Goal: Information Seeking & Learning: Compare options

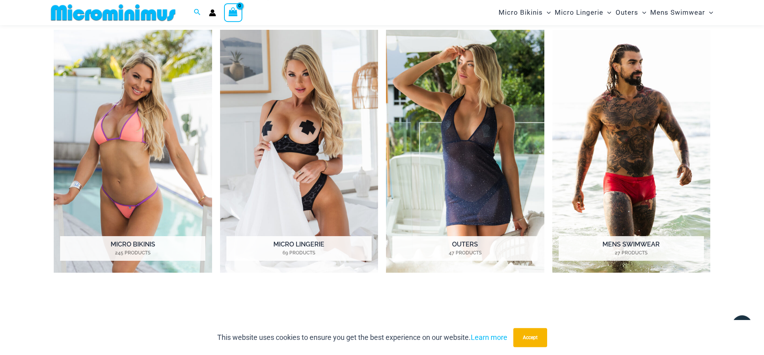
scroll to position [441, 0]
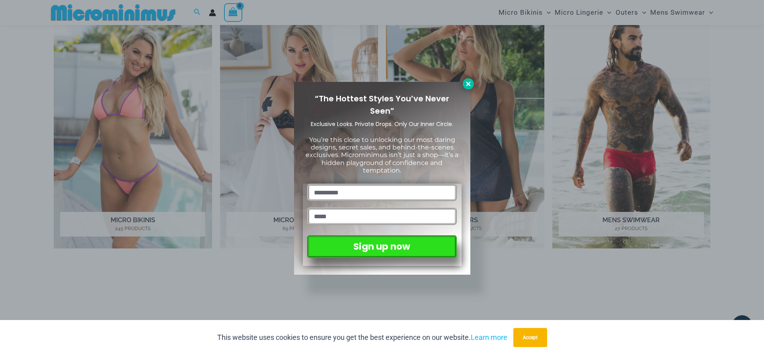
click at [467, 86] on icon at bounding box center [468, 83] width 7 height 7
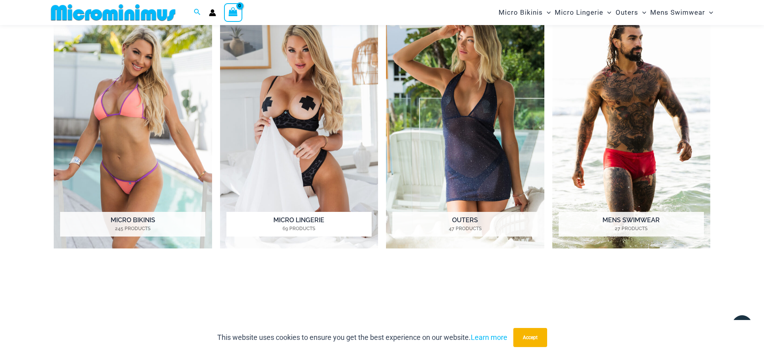
click at [306, 225] on h2 "Micro Lingerie 69 Products" at bounding box center [298, 224] width 145 height 25
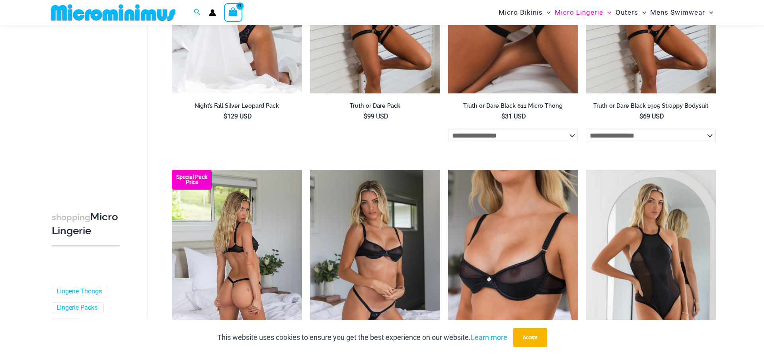
scroll to position [319, 0]
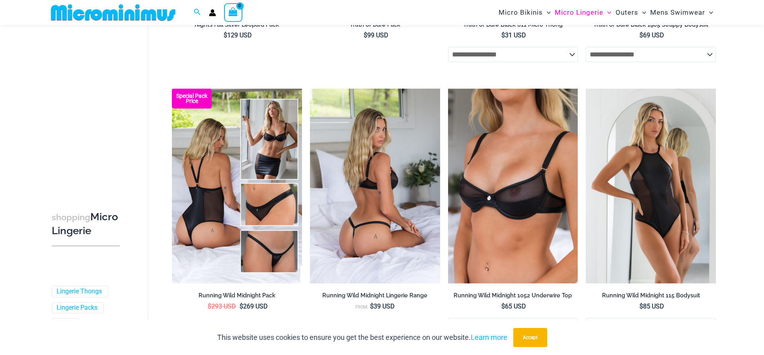
click at [382, 163] on img at bounding box center [375, 186] width 130 height 195
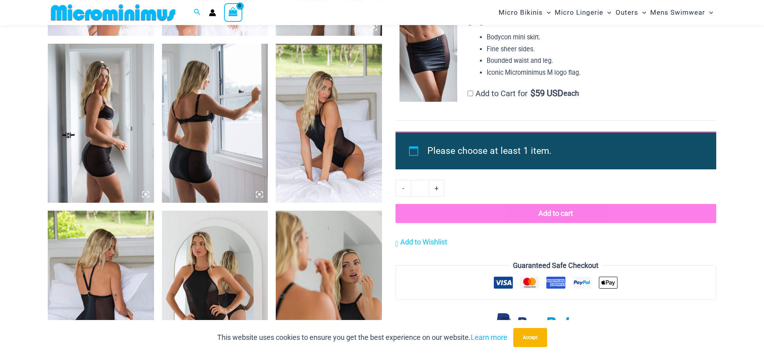
scroll to position [886, 0]
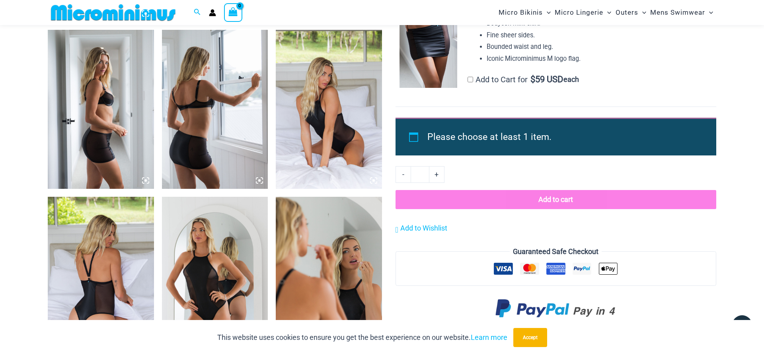
click at [337, 116] on img at bounding box center [329, 109] width 106 height 159
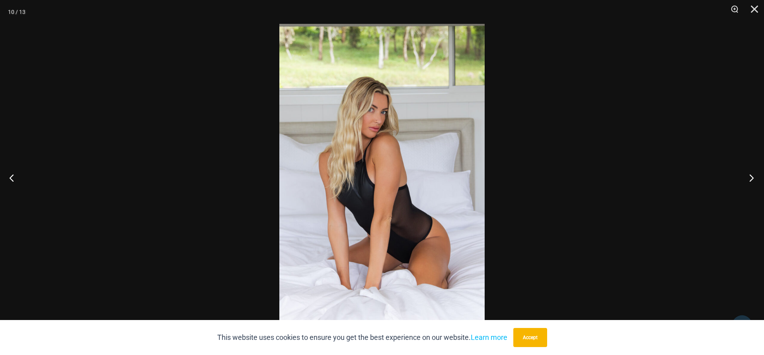
click at [750, 174] on button "Next" at bounding box center [749, 178] width 30 height 40
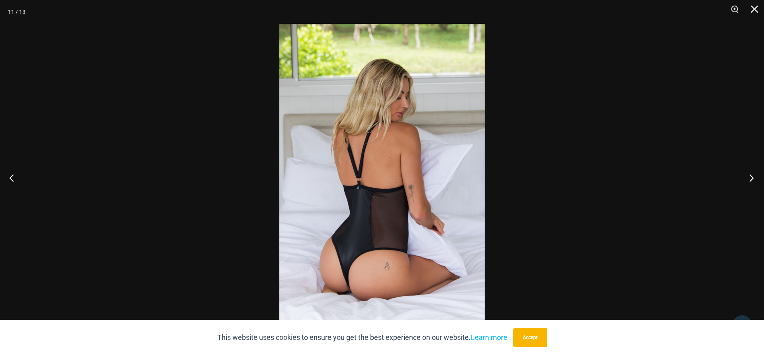
click at [750, 174] on button "Next" at bounding box center [749, 178] width 30 height 40
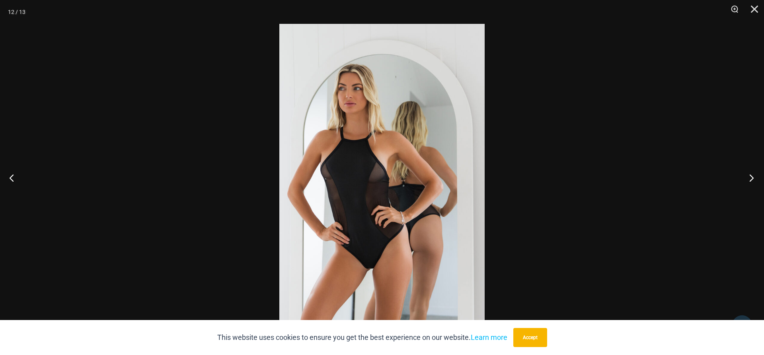
click at [750, 174] on button "Next" at bounding box center [749, 178] width 30 height 40
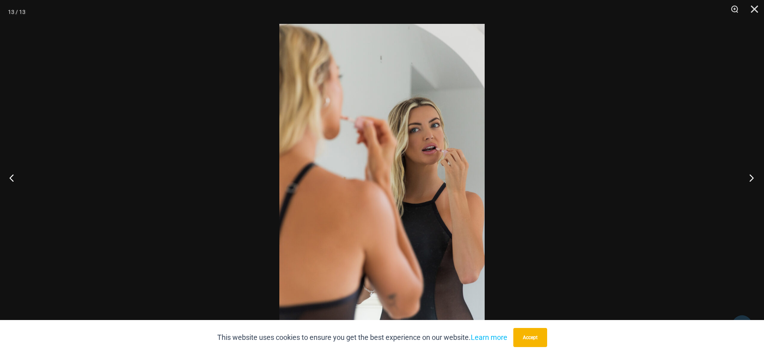
click at [750, 174] on button "Next" at bounding box center [749, 178] width 30 height 40
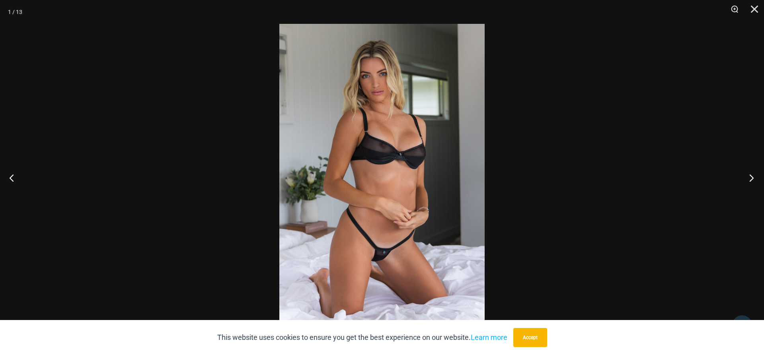
click at [750, 174] on button "Next" at bounding box center [749, 178] width 30 height 40
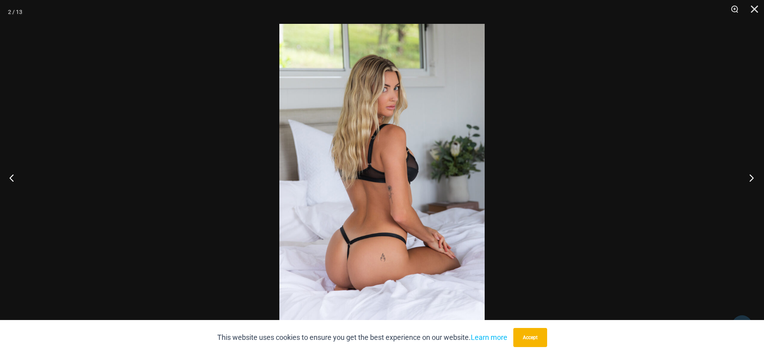
click at [750, 174] on button "Next" at bounding box center [749, 178] width 30 height 40
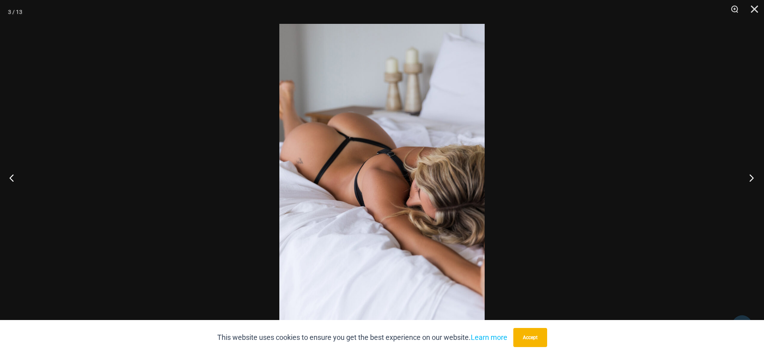
click at [750, 174] on button "Next" at bounding box center [749, 178] width 30 height 40
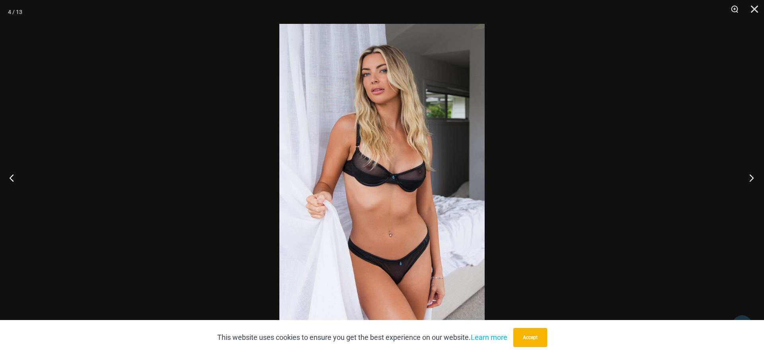
click at [750, 174] on button "Next" at bounding box center [749, 178] width 30 height 40
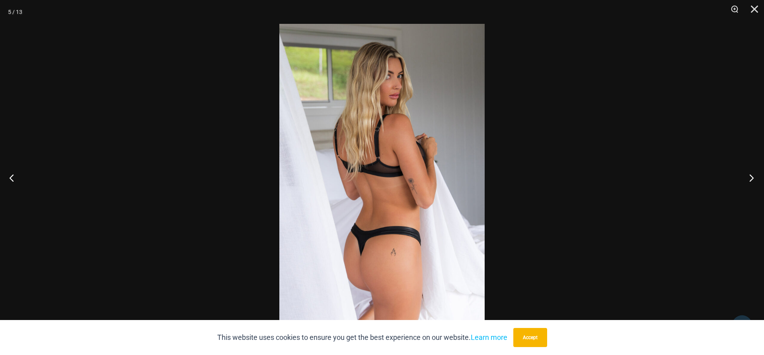
click at [750, 174] on button "Next" at bounding box center [749, 178] width 30 height 40
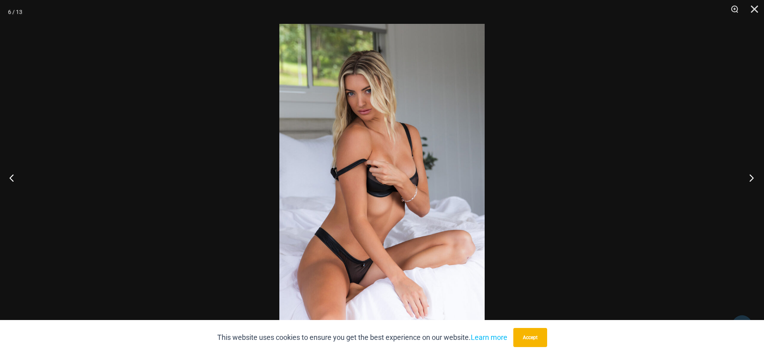
click at [750, 174] on button "Next" at bounding box center [749, 178] width 30 height 40
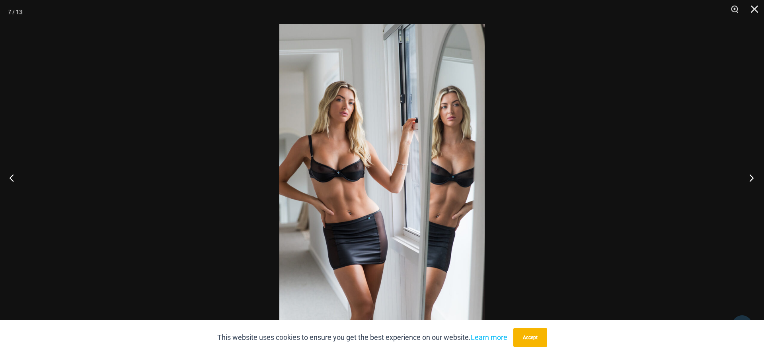
click at [750, 174] on button "Next" at bounding box center [749, 178] width 30 height 40
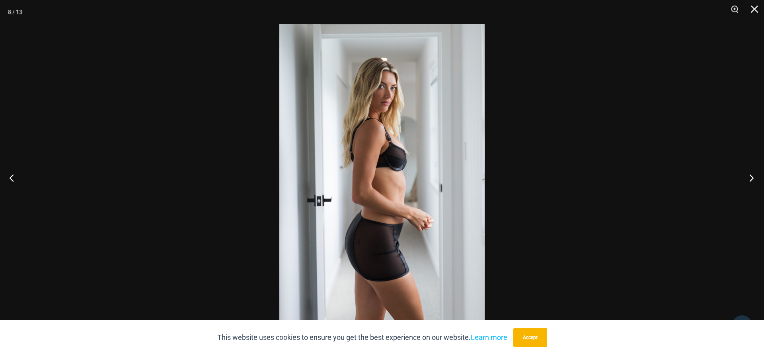
click at [750, 174] on button "Next" at bounding box center [749, 178] width 30 height 40
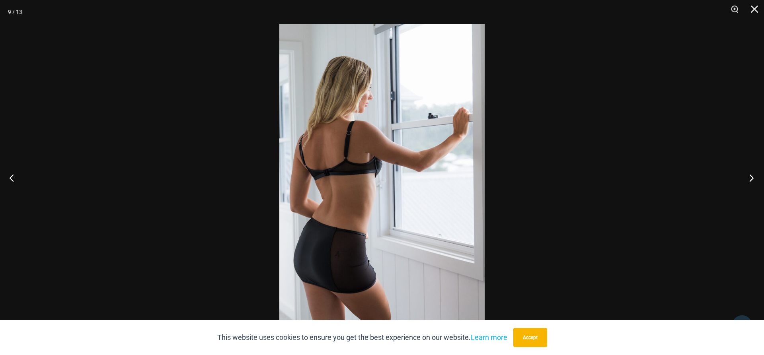
click at [750, 174] on button "Next" at bounding box center [749, 178] width 30 height 40
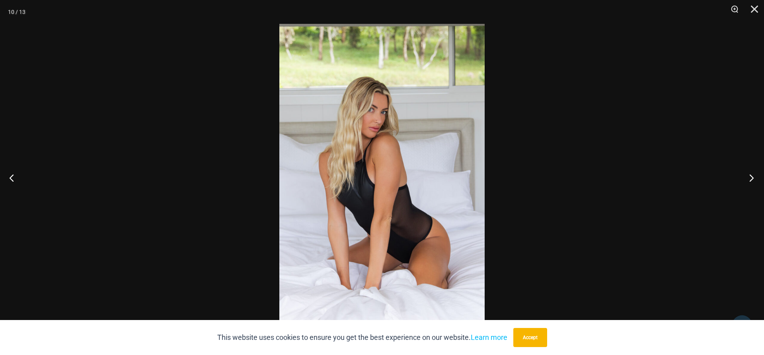
click at [750, 174] on button "Next" at bounding box center [749, 178] width 30 height 40
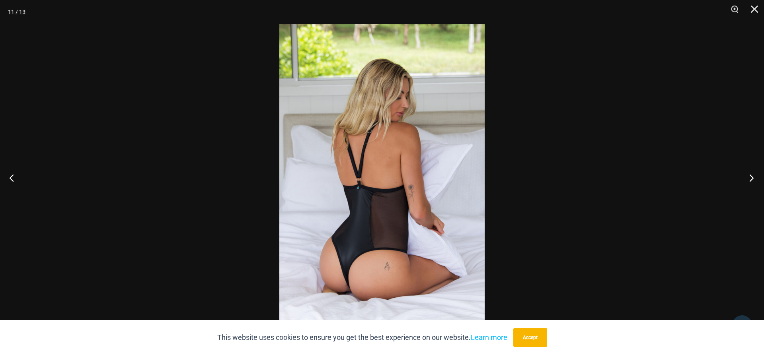
click at [750, 174] on button "Next" at bounding box center [749, 178] width 30 height 40
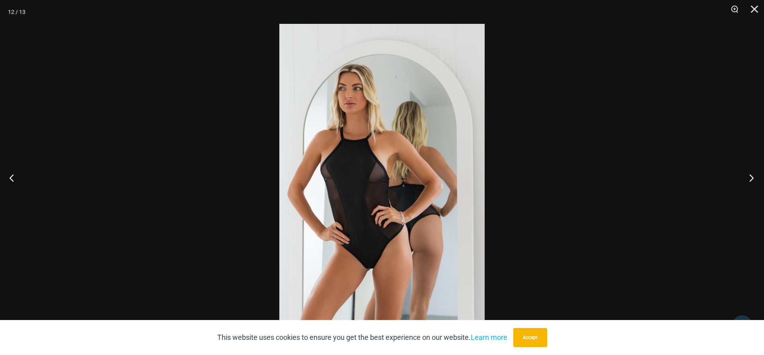
click at [750, 174] on button "Next" at bounding box center [749, 178] width 30 height 40
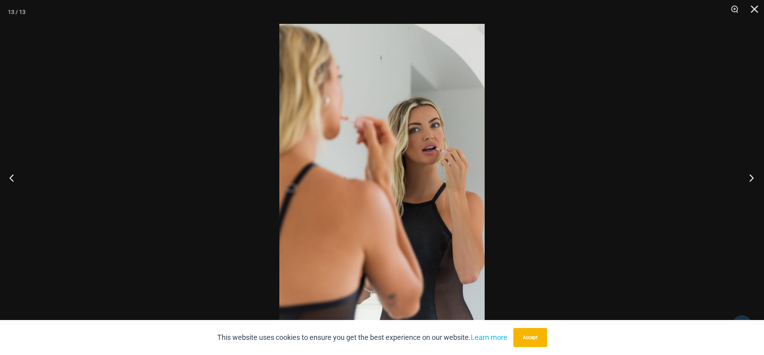
click at [750, 174] on button "Next" at bounding box center [749, 178] width 30 height 40
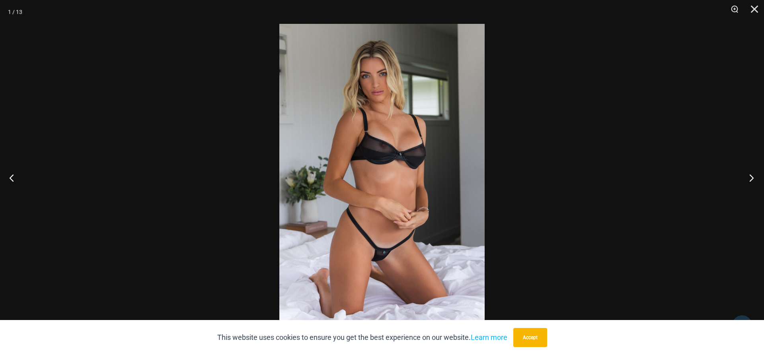
click at [750, 174] on button "Next" at bounding box center [749, 178] width 30 height 40
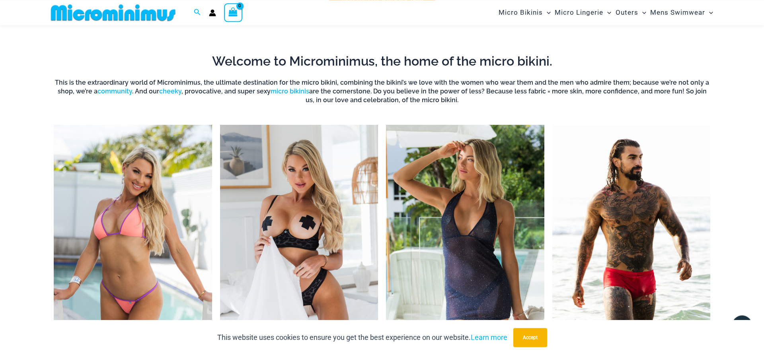
scroll to position [318, 0]
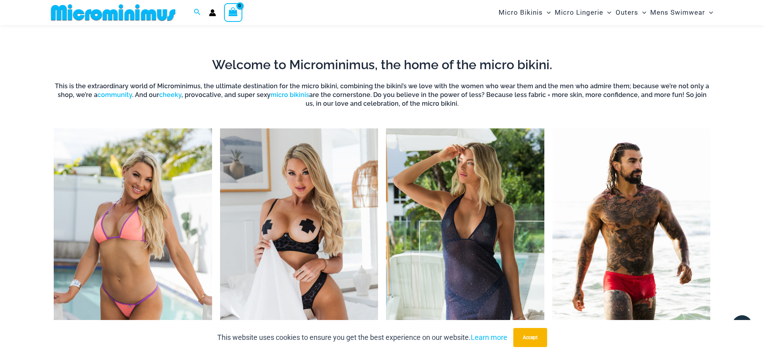
click at [322, 174] on img "Visit product category Micro Lingerie" at bounding box center [299, 250] width 158 height 243
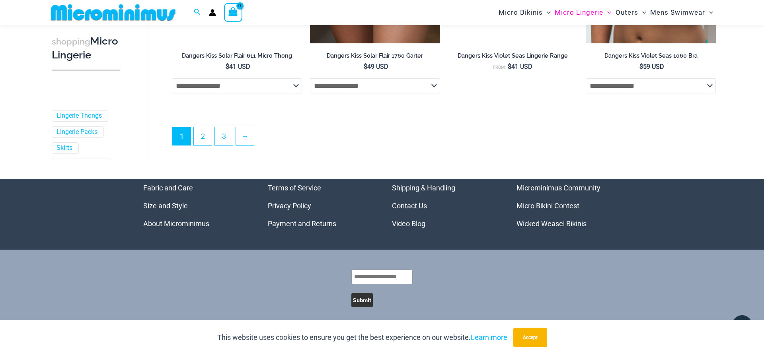
scroll to position [2198, 0]
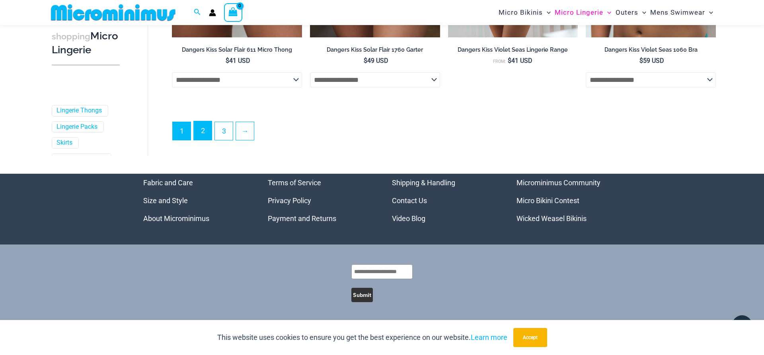
click at [205, 131] on link "2" at bounding box center [203, 130] width 18 height 19
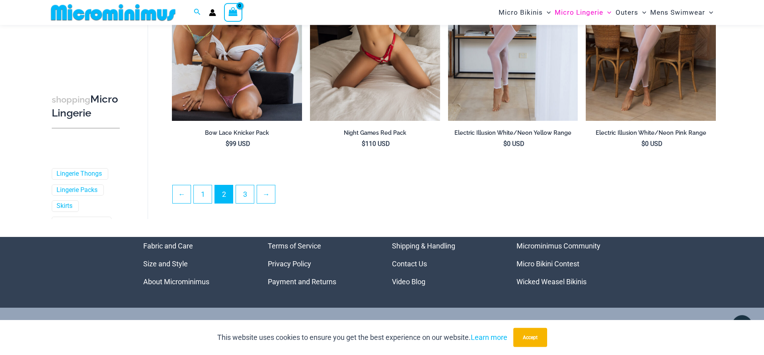
scroll to position [2104, 0]
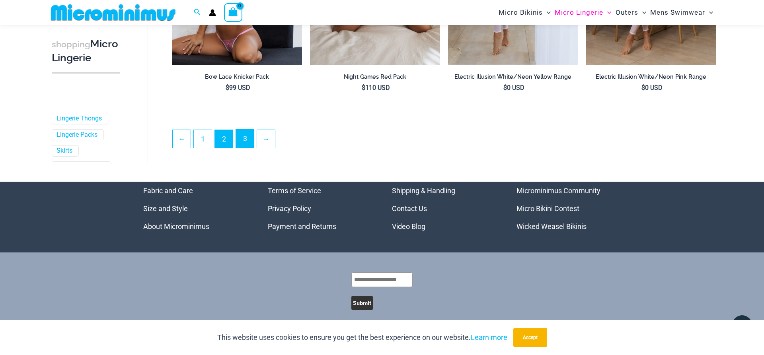
click at [246, 140] on link "3" at bounding box center [245, 138] width 18 height 19
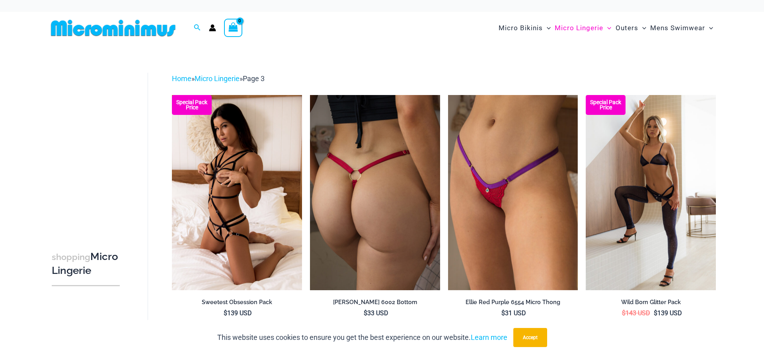
click at [376, 183] on img at bounding box center [375, 192] width 130 height 195
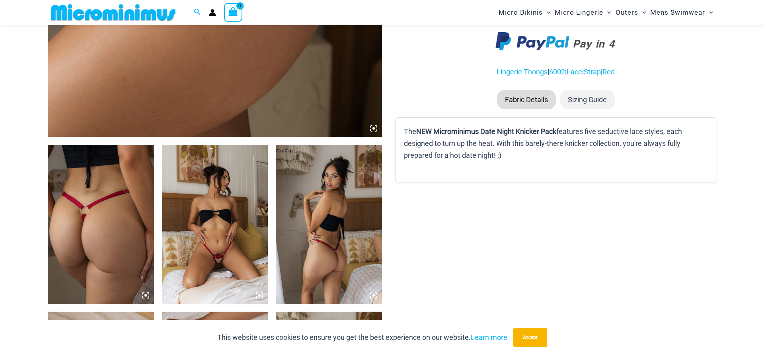
scroll to position [439, 0]
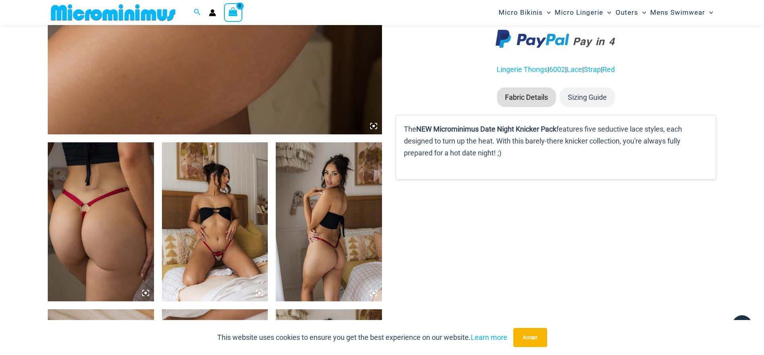
click at [223, 201] on img at bounding box center [215, 221] width 106 height 159
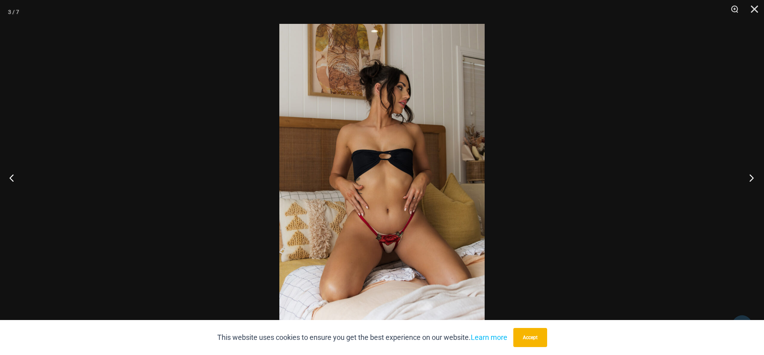
click at [751, 175] on button "Next" at bounding box center [749, 178] width 30 height 40
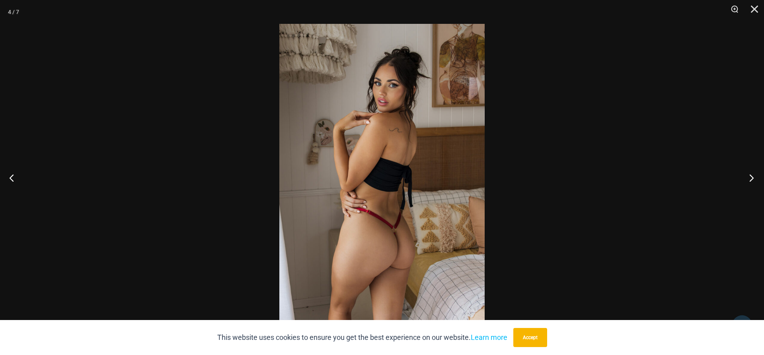
click at [751, 175] on button "Next" at bounding box center [749, 178] width 30 height 40
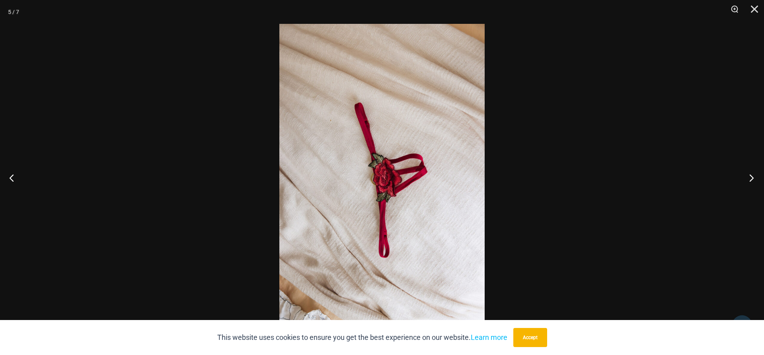
click at [751, 175] on button "Next" at bounding box center [749, 178] width 30 height 40
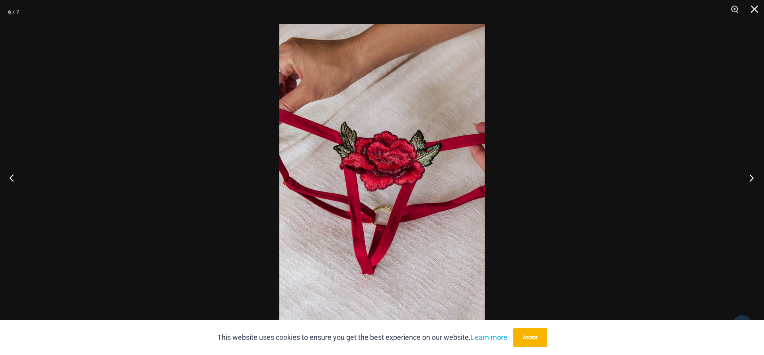
click at [751, 175] on button "Next" at bounding box center [749, 178] width 30 height 40
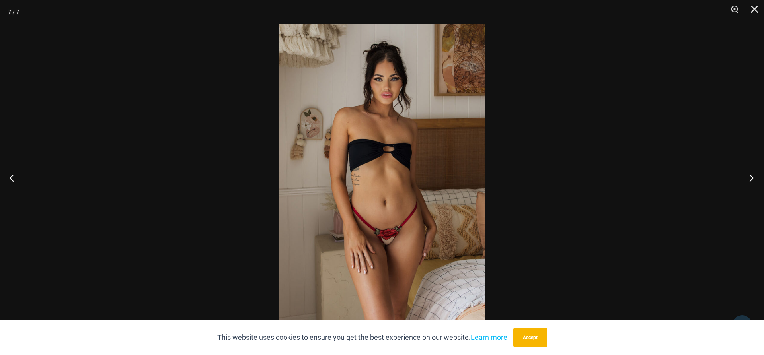
click at [751, 175] on button "Next" at bounding box center [749, 178] width 30 height 40
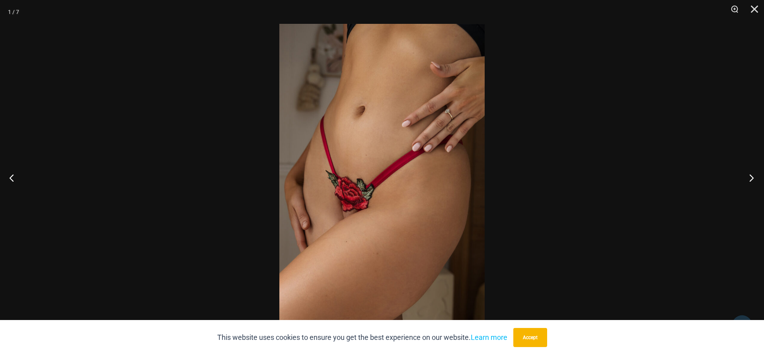
click at [751, 175] on button "Next" at bounding box center [749, 178] width 30 height 40
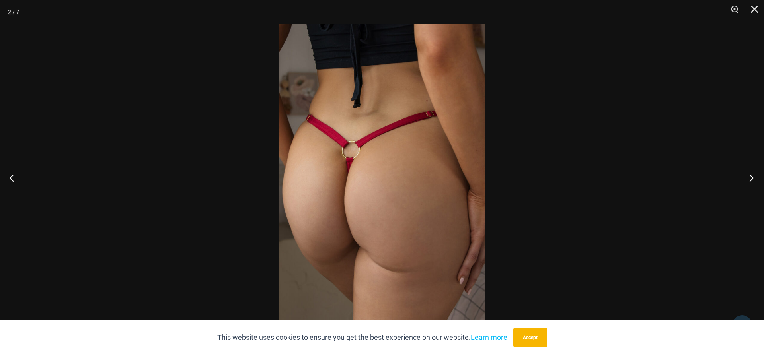
click at [751, 175] on button "Next" at bounding box center [749, 178] width 30 height 40
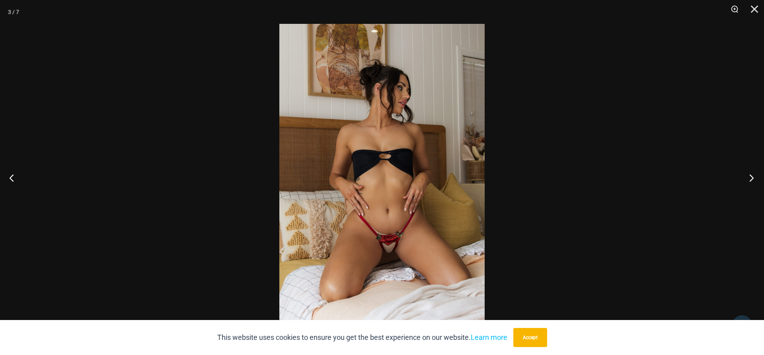
click at [751, 175] on button "Next" at bounding box center [749, 178] width 30 height 40
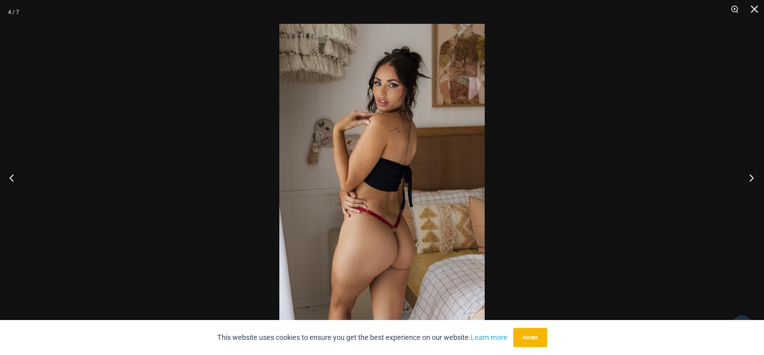
click at [751, 175] on button "Next" at bounding box center [749, 178] width 30 height 40
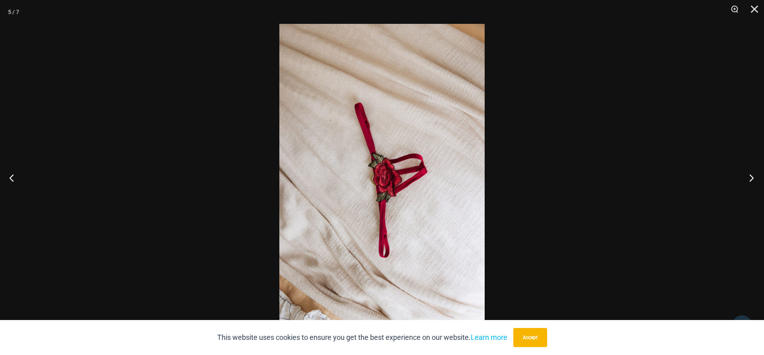
click at [751, 175] on button "Next" at bounding box center [749, 178] width 30 height 40
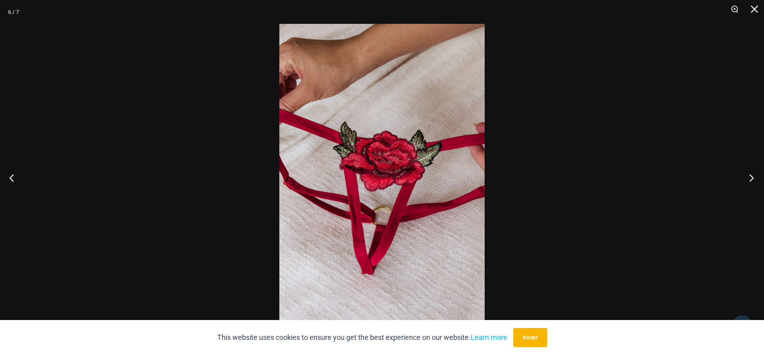
click at [751, 175] on button "Next" at bounding box center [749, 178] width 30 height 40
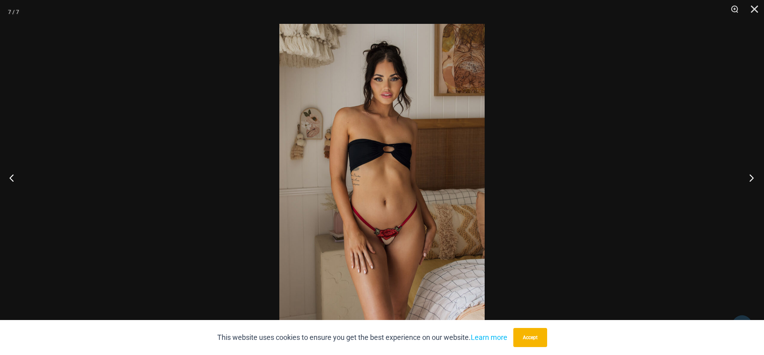
click at [751, 175] on button "Next" at bounding box center [749, 178] width 30 height 40
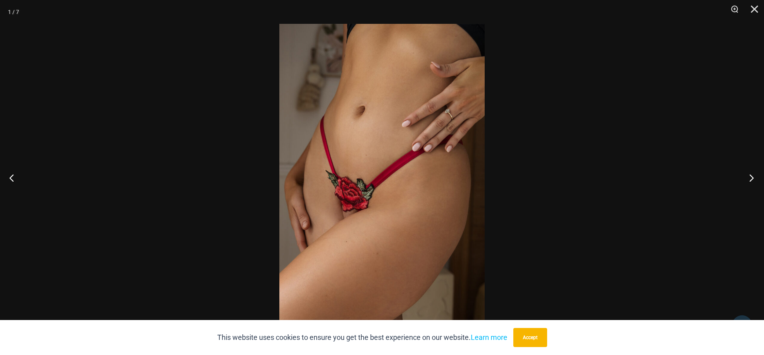
click at [751, 175] on button "Next" at bounding box center [749, 178] width 30 height 40
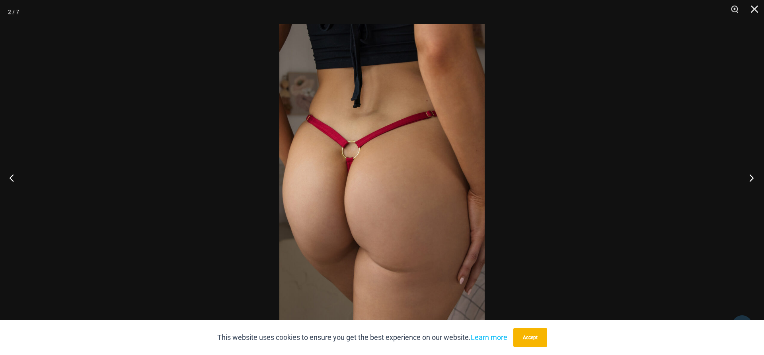
click at [751, 175] on button "Next" at bounding box center [749, 178] width 30 height 40
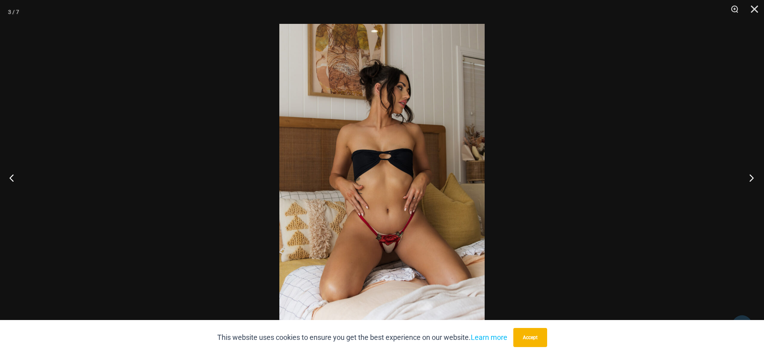
click at [751, 175] on button "Next" at bounding box center [749, 178] width 30 height 40
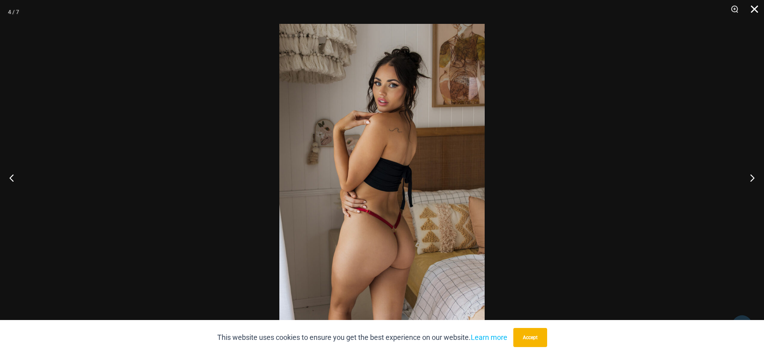
click at [753, 9] on button "Close" at bounding box center [752, 12] width 20 height 24
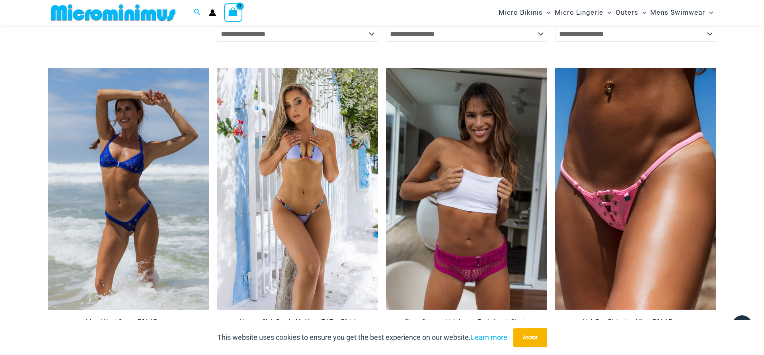
scroll to position [2145, 0]
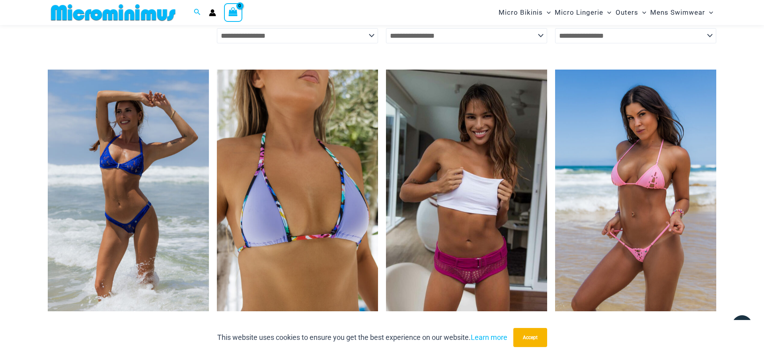
click at [643, 166] on img at bounding box center [635, 191] width 161 height 242
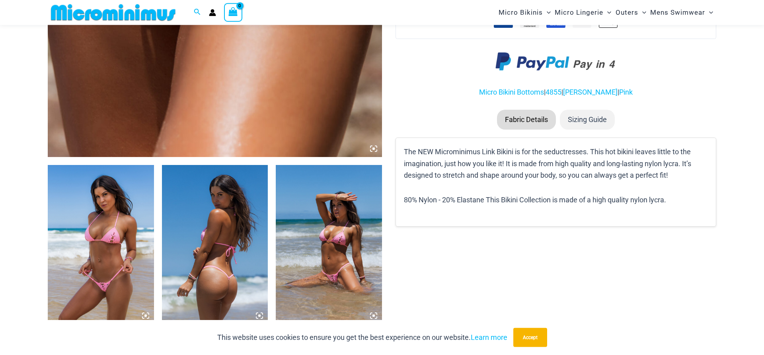
scroll to position [439, 0]
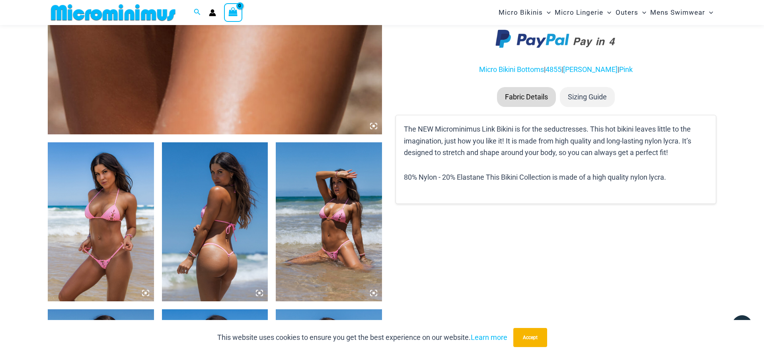
click at [113, 200] on img at bounding box center [101, 221] width 106 height 159
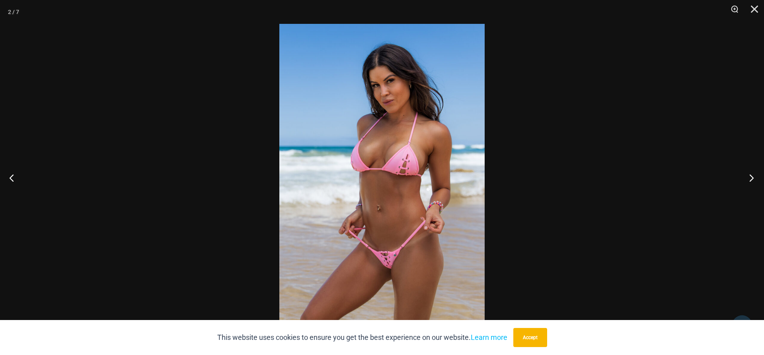
click at [751, 178] on button "Next" at bounding box center [749, 178] width 30 height 40
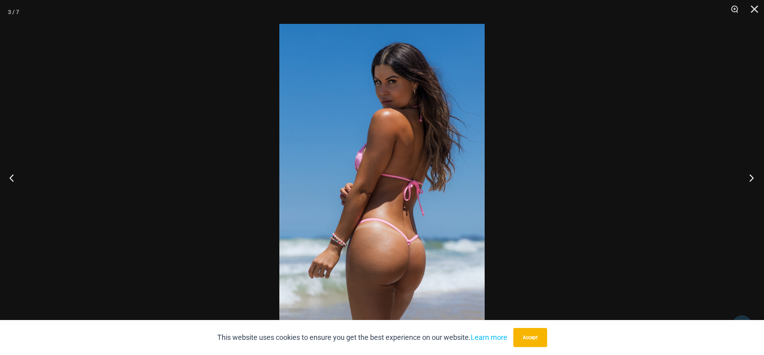
click at [751, 178] on button "Next" at bounding box center [749, 178] width 30 height 40
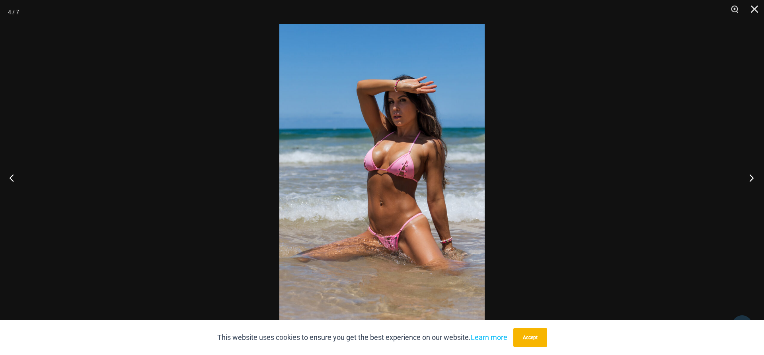
click at [751, 178] on button "Next" at bounding box center [749, 178] width 30 height 40
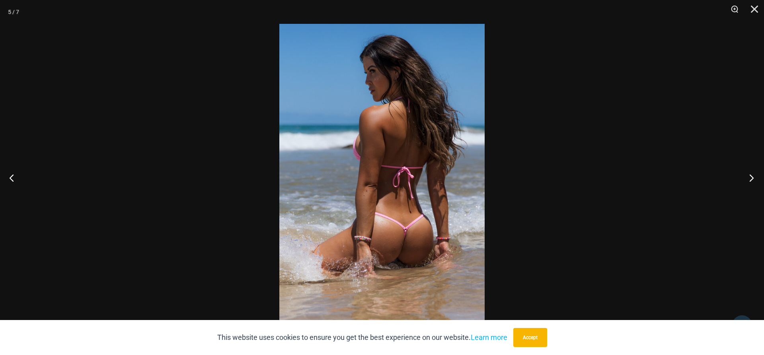
click at [751, 178] on button "Next" at bounding box center [749, 178] width 30 height 40
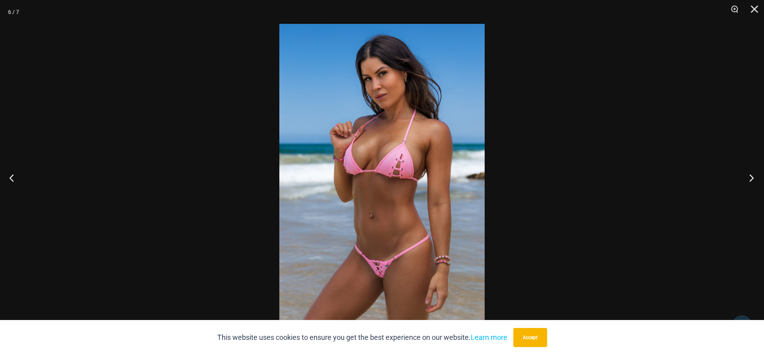
click at [751, 178] on button "Next" at bounding box center [749, 178] width 30 height 40
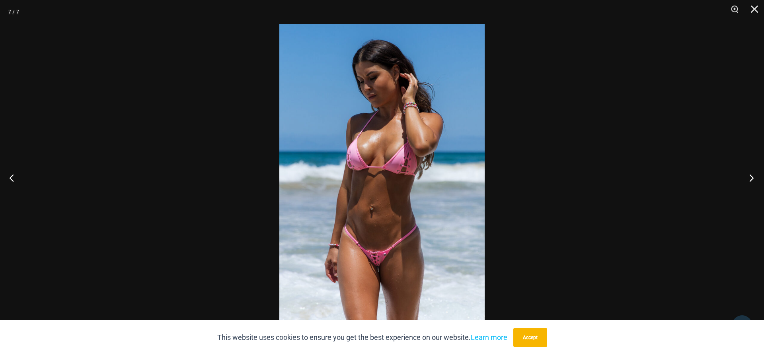
click at [751, 178] on button "Next" at bounding box center [749, 178] width 30 height 40
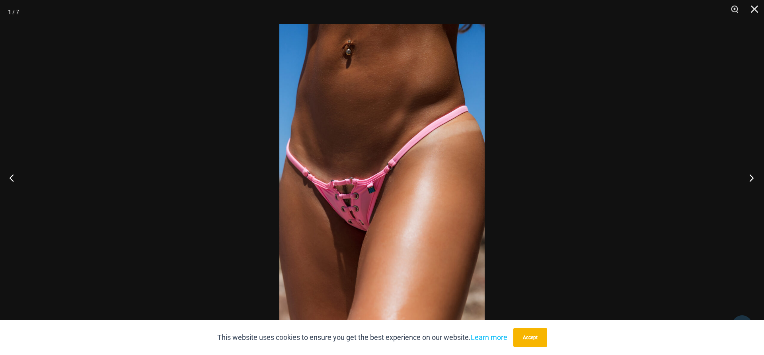
click at [751, 178] on button "Next" at bounding box center [749, 178] width 30 height 40
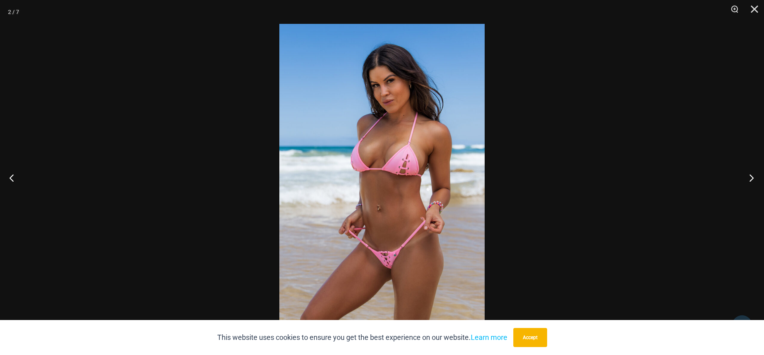
click at [751, 178] on button "Next" at bounding box center [749, 178] width 30 height 40
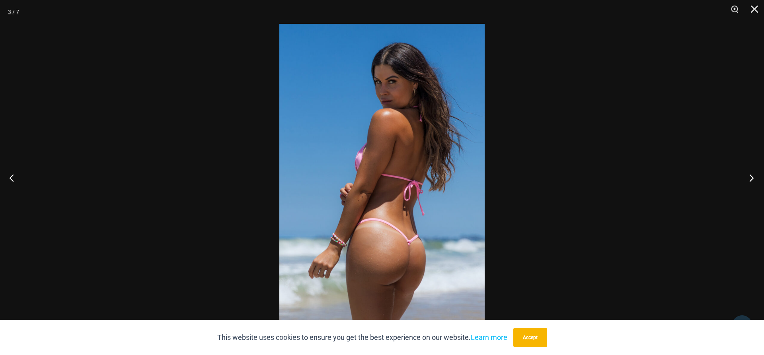
click at [751, 178] on button "Next" at bounding box center [749, 178] width 30 height 40
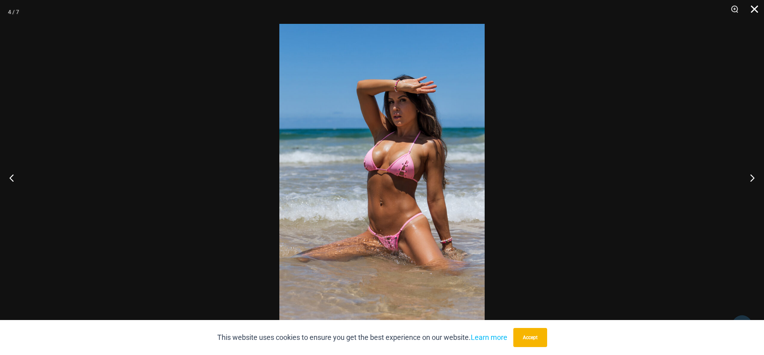
click at [753, 8] on button "Close" at bounding box center [752, 12] width 20 height 24
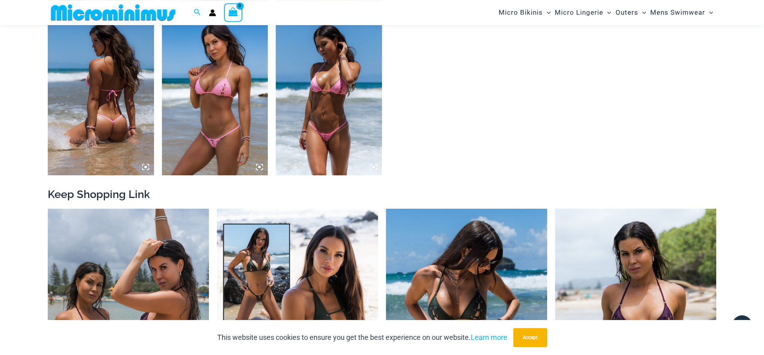
scroll to position [886, 0]
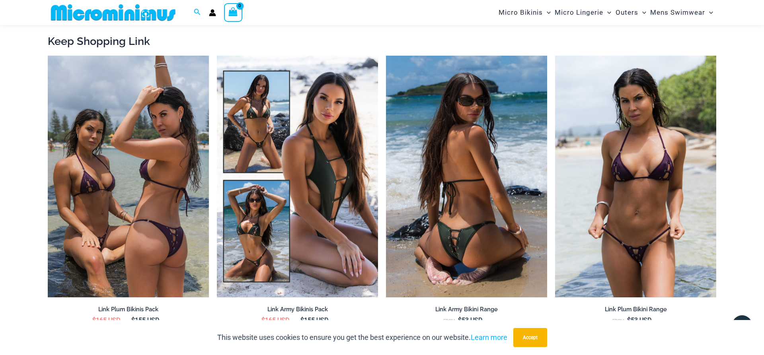
click at [474, 192] on img at bounding box center [466, 177] width 161 height 242
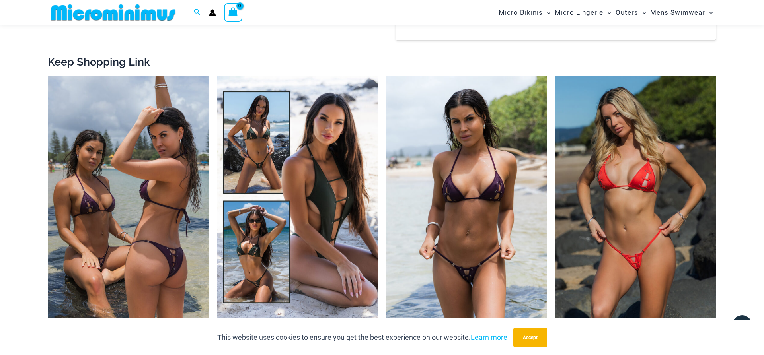
scroll to position [1130, 0]
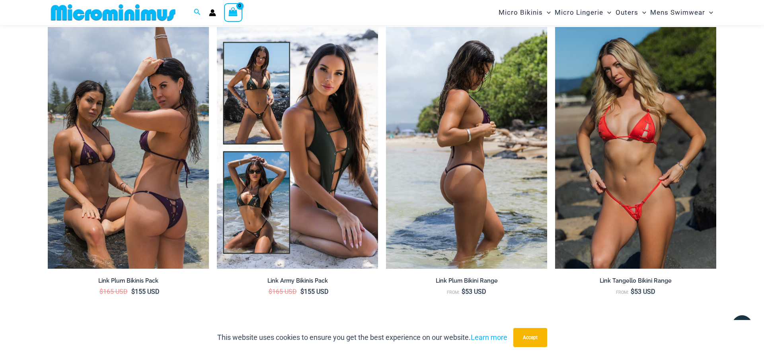
click at [476, 170] on img at bounding box center [466, 148] width 161 height 242
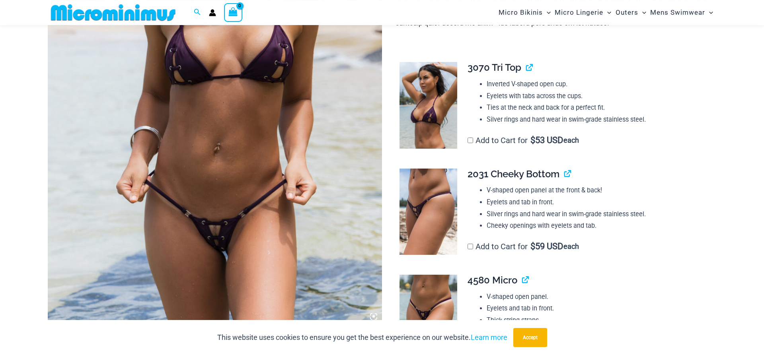
scroll to position [278, 0]
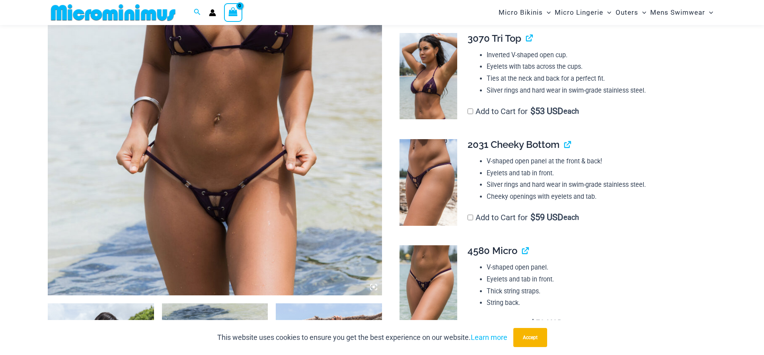
click at [235, 194] on img at bounding box center [215, 45] width 334 height 502
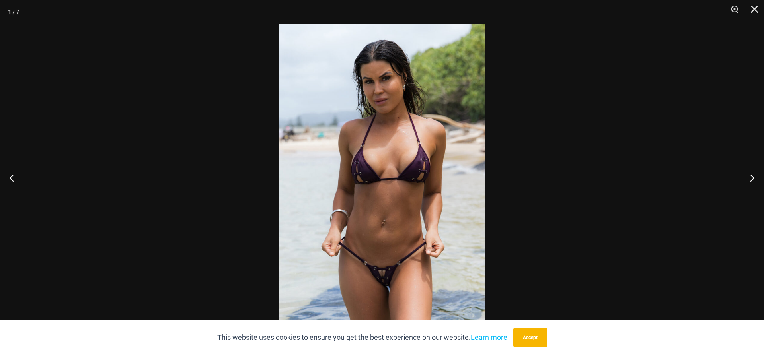
click at [398, 234] on img at bounding box center [381, 178] width 205 height 308
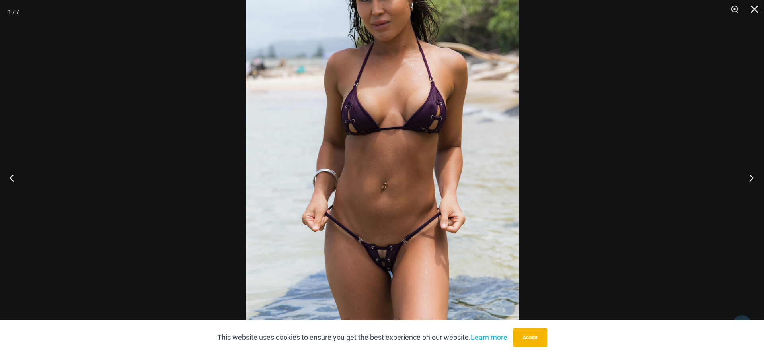
click at [752, 177] on button "Next" at bounding box center [749, 178] width 30 height 40
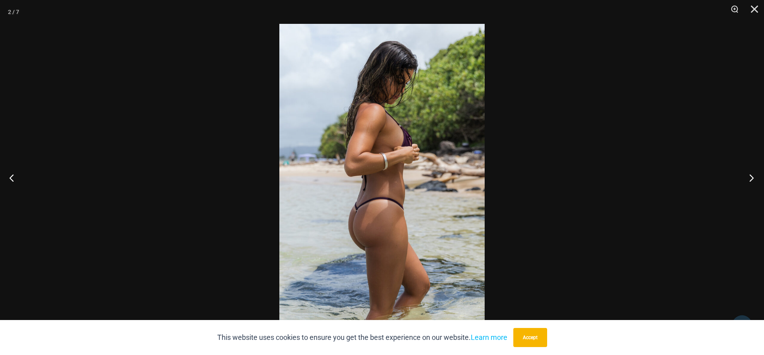
click at [752, 177] on button "Next" at bounding box center [749, 178] width 30 height 40
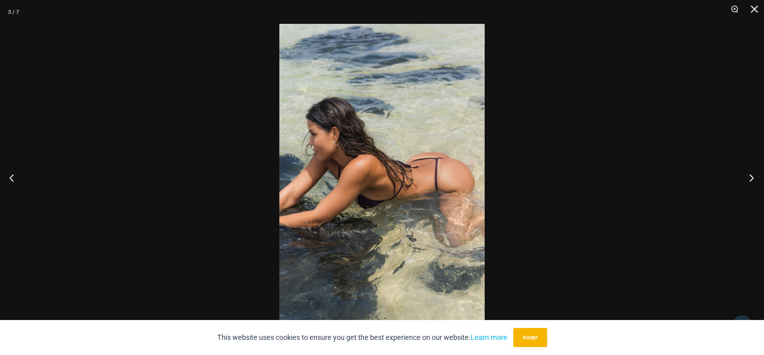
click at [752, 177] on button "Next" at bounding box center [749, 178] width 30 height 40
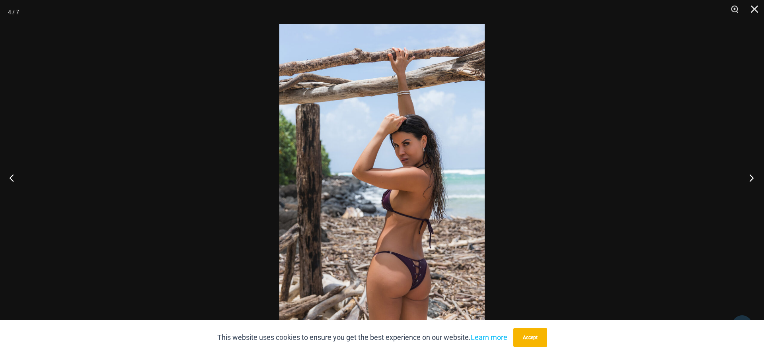
click at [752, 177] on button "Next" at bounding box center [749, 178] width 30 height 40
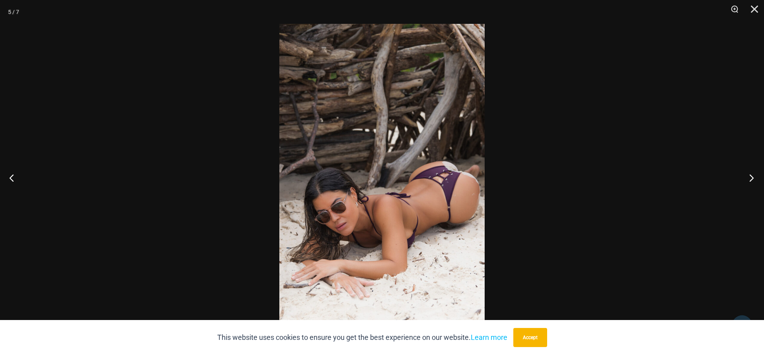
click at [752, 177] on button "Next" at bounding box center [749, 178] width 30 height 40
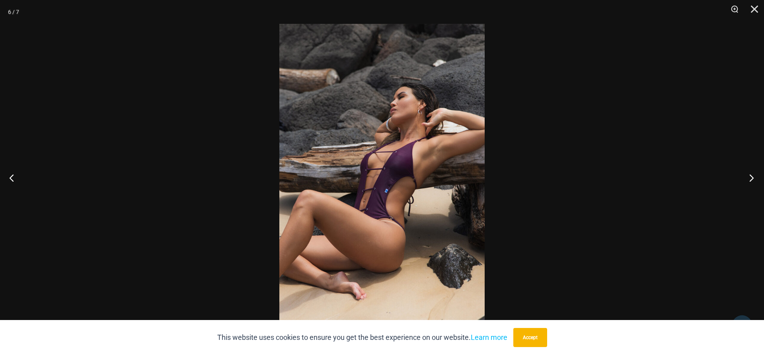
click at [752, 177] on button "Next" at bounding box center [749, 178] width 30 height 40
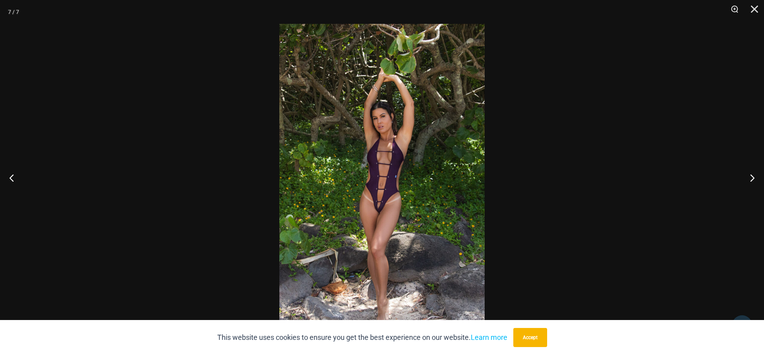
click at [397, 189] on img at bounding box center [381, 178] width 205 height 308
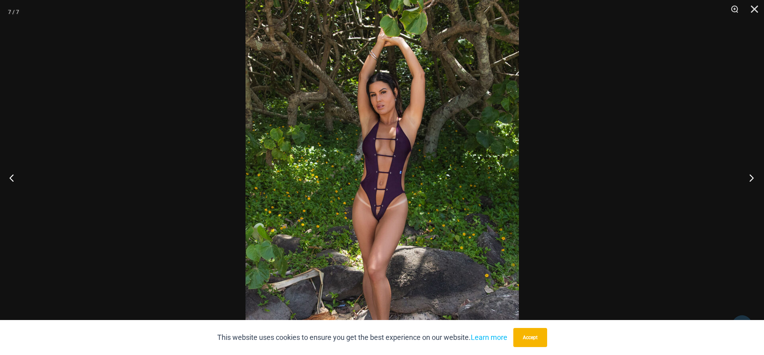
click at [751, 173] on button "Next" at bounding box center [749, 178] width 30 height 40
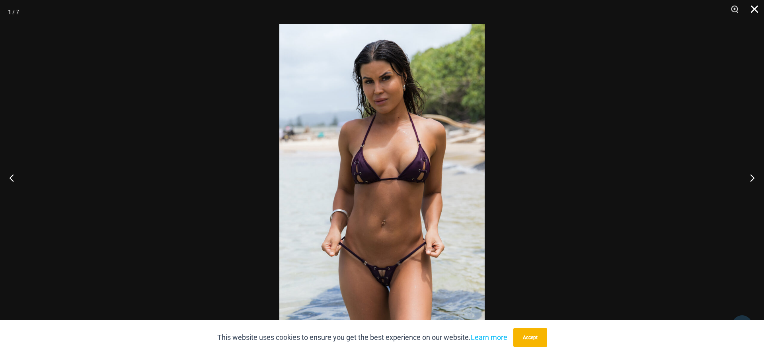
click at [754, 6] on button "Close" at bounding box center [752, 12] width 20 height 24
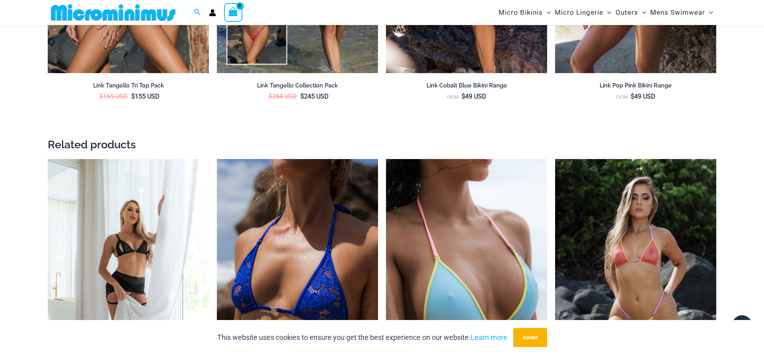
scroll to position [1659, 0]
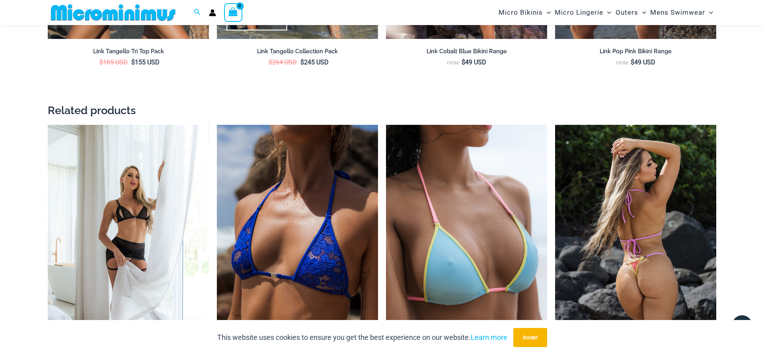
click at [649, 227] on img at bounding box center [635, 246] width 161 height 242
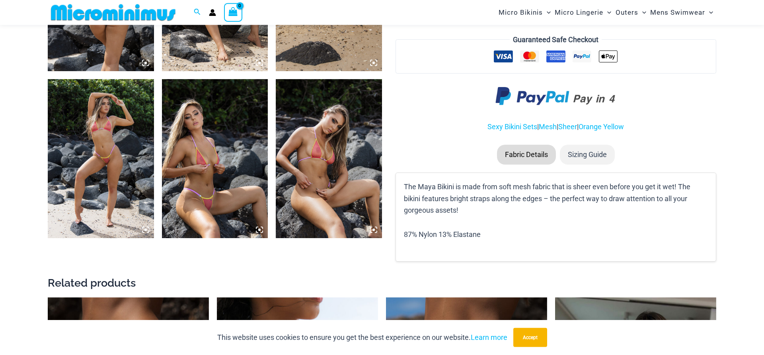
scroll to position [683, 0]
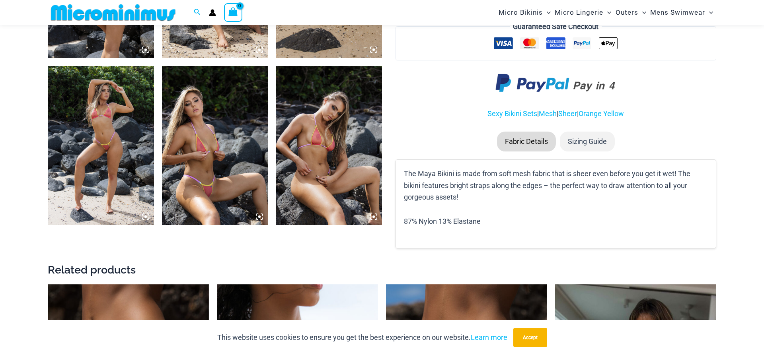
click at [326, 178] on img at bounding box center [329, 145] width 106 height 159
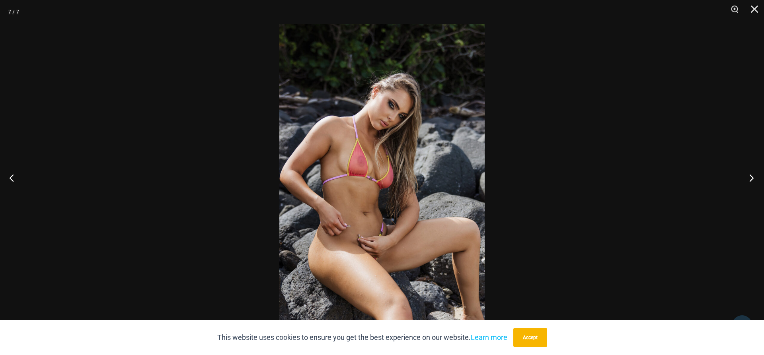
click at [750, 174] on button "Next" at bounding box center [749, 178] width 30 height 40
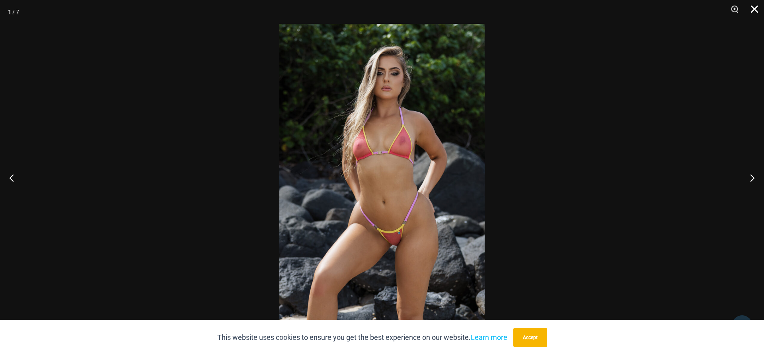
click at [755, 11] on button "Close" at bounding box center [752, 12] width 20 height 24
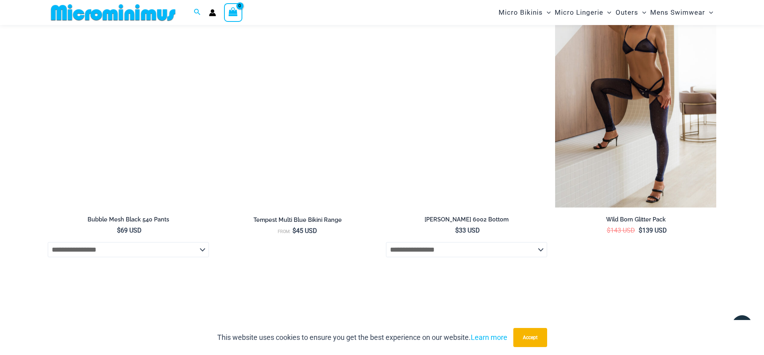
scroll to position [1779, 0]
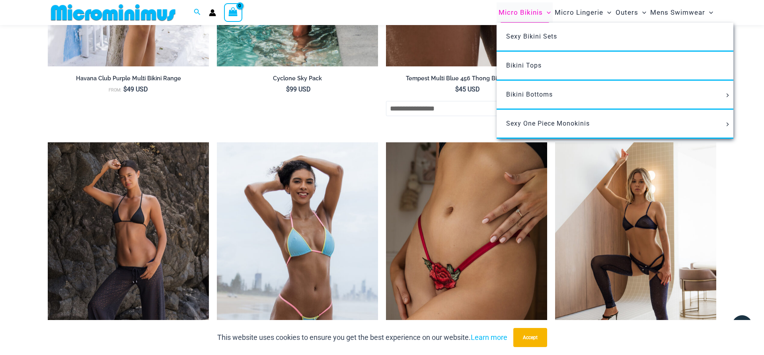
click at [521, 12] on span "Micro Bikinis" at bounding box center [521, 12] width 44 height 20
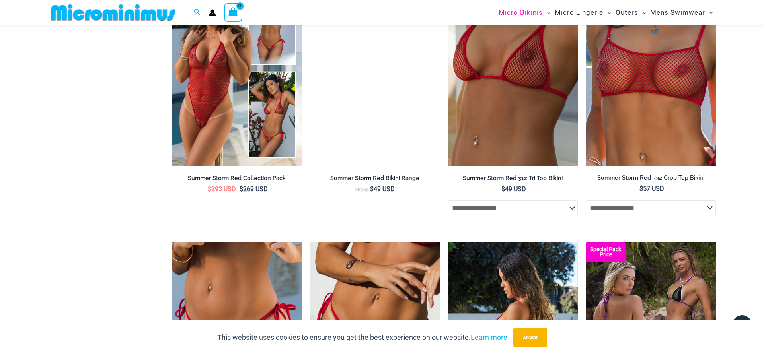
scroll to position [2023, 0]
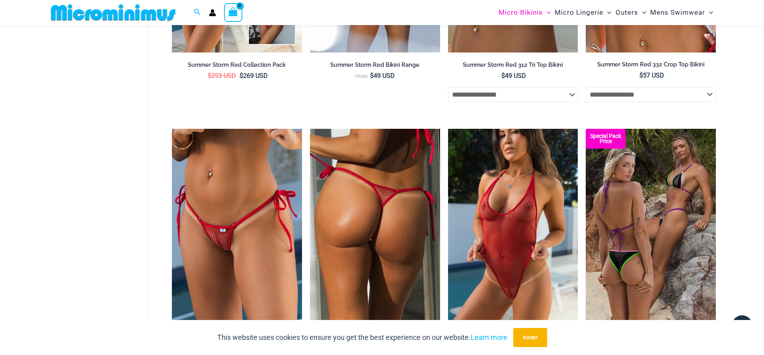
click at [364, 194] on img at bounding box center [375, 226] width 130 height 195
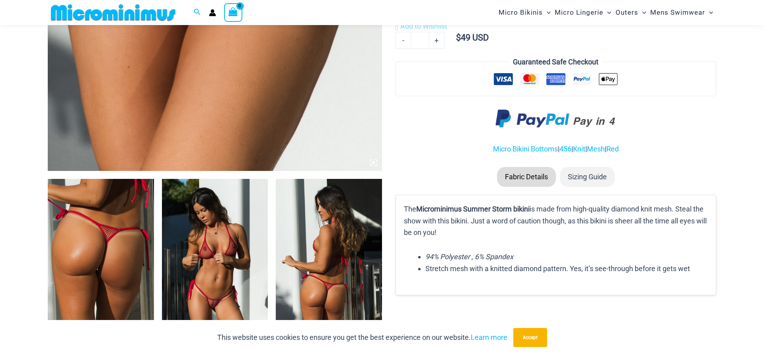
scroll to position [443, 0]
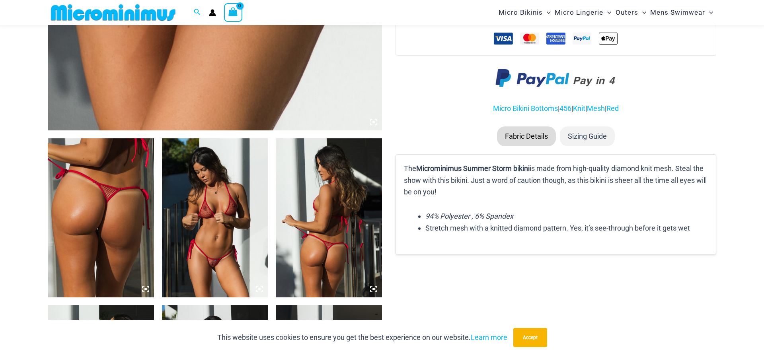
click at [238, 183] on img at bounding box center [215, 218] width 106 height 159
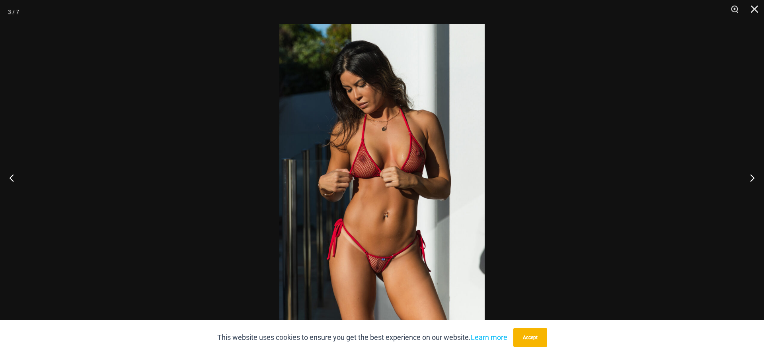
click at [389, 271] on img at bounding box center [381, 178] width 205 height 308
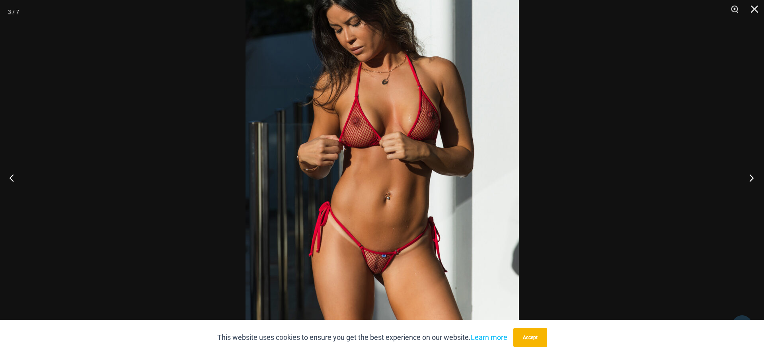
click at [751, 181] on button "Next" at bounding box center [749, 178] width 30 height 40
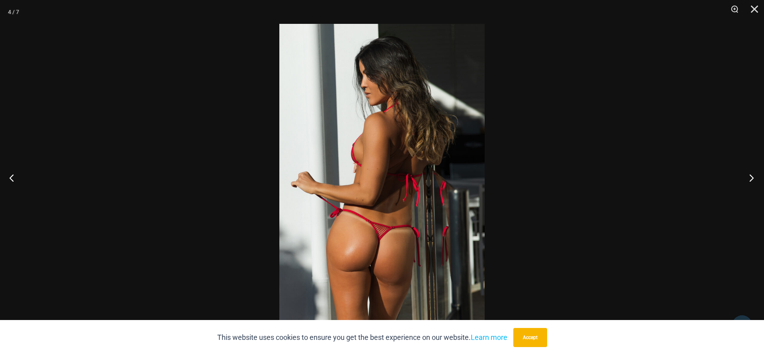
click at [751, 181] on button "Next" at bounding box center [749, 178] width 30 height 40
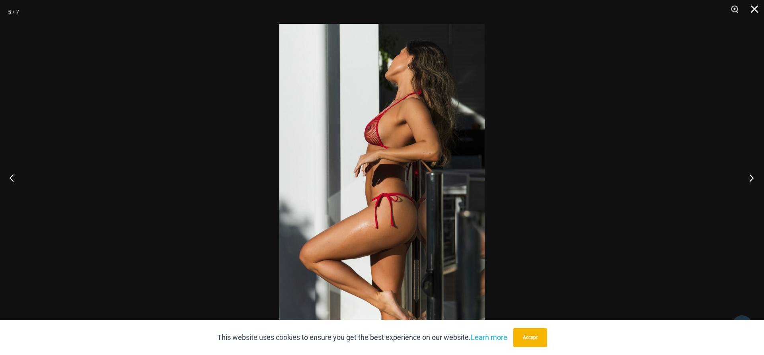
click at [751, 181] on button "Next" at bounding box center [749, 178] width 30 height 40
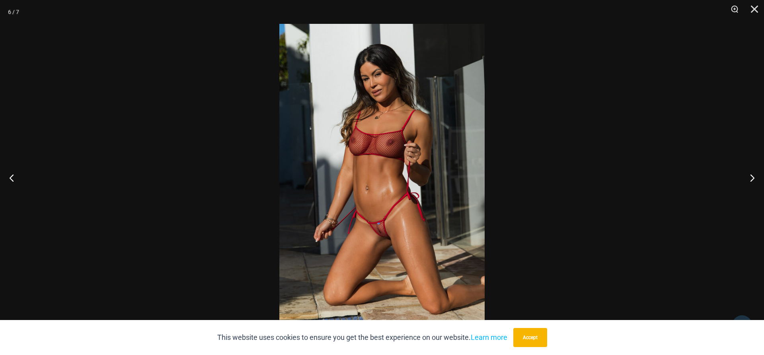
click at [381, 234] on img at bounding box center [381, 178] width 205 height 308
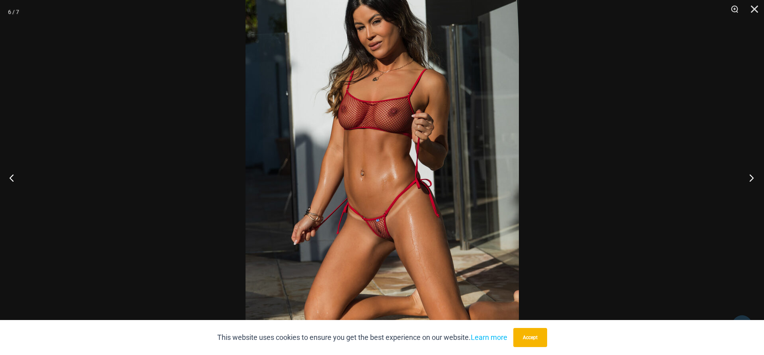
click at [748, 175] on button "Next" at bounding box center [749, 178] width 30 height 40
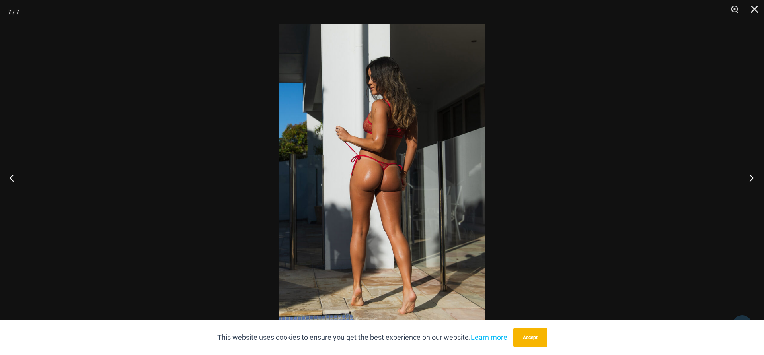
click at [748, 175] on button "Next" at bounding box center [749, 178] width 30 height 40
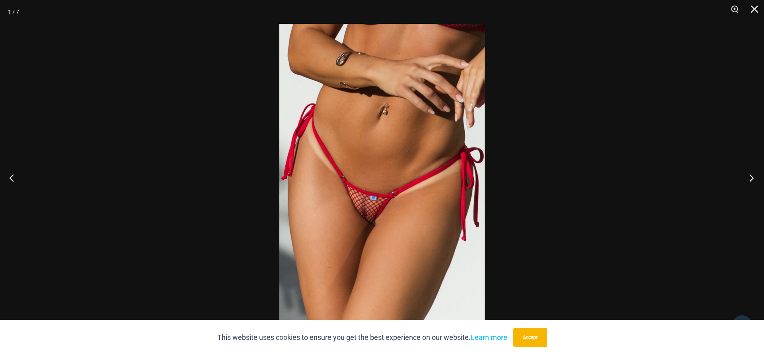
click at [748, 175] on button "Next" at bounding box center [749, 178] width 30 height 40
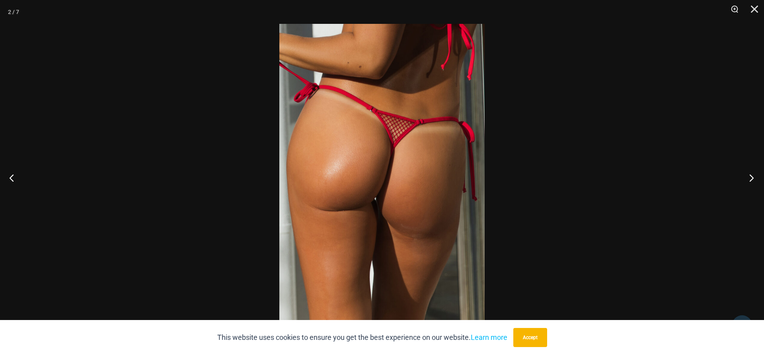
click at [748, 175] on button "Next" at bounding box center [749, 178] width 30 height 40
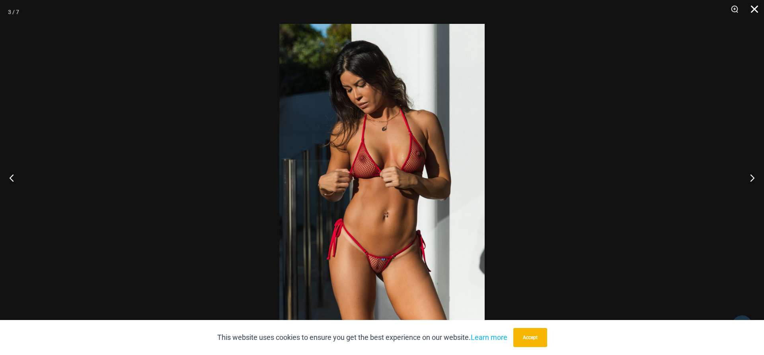
click at [753, 14] on button "Close" at bounding box center [752, 12] width 20 height 24
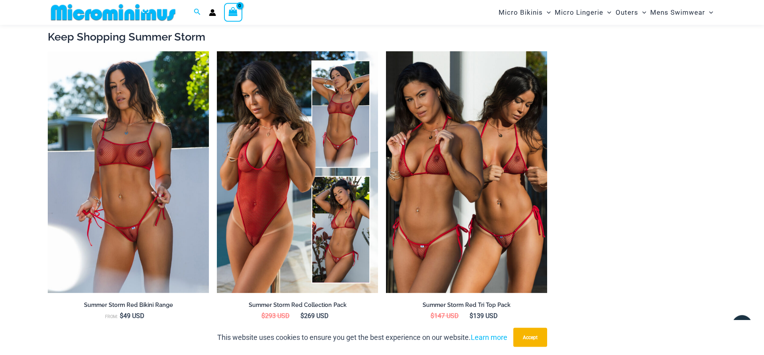
scroll to position [890, 0]
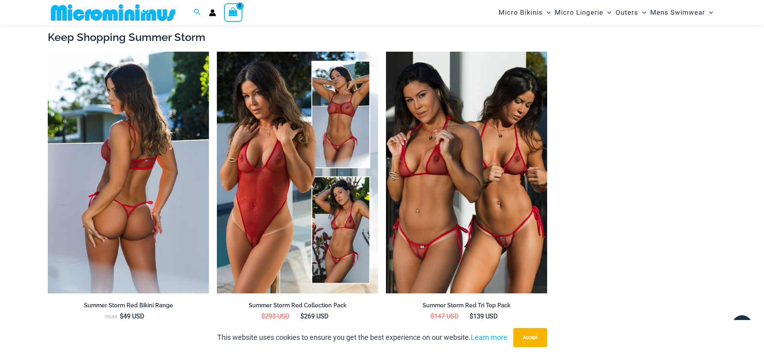
click at [146, 213] on img at bounding box center [128, 173] width 161 height 242
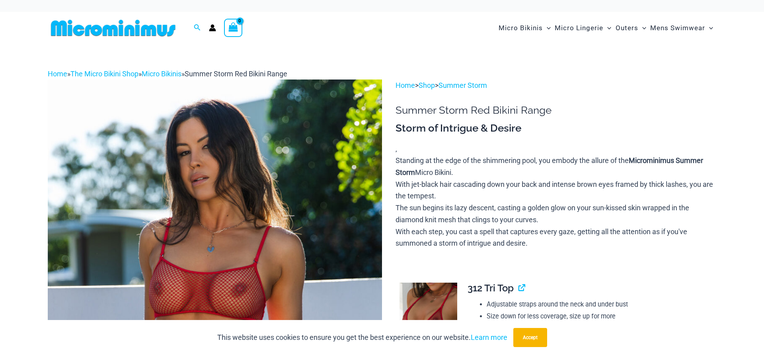
scroll to position [199, 0]
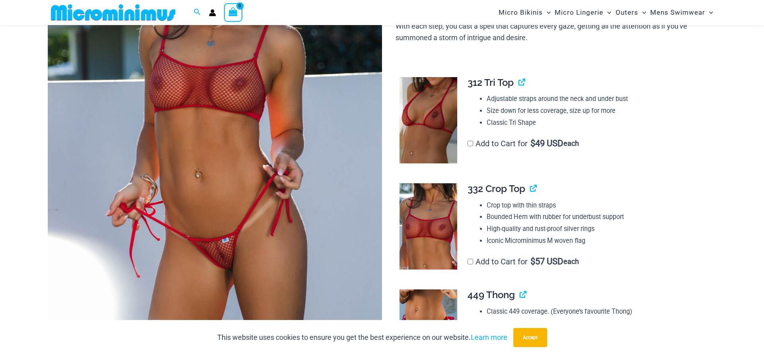
click at [223, 261] on img at bounding box center [215, 125] width 334 height 502
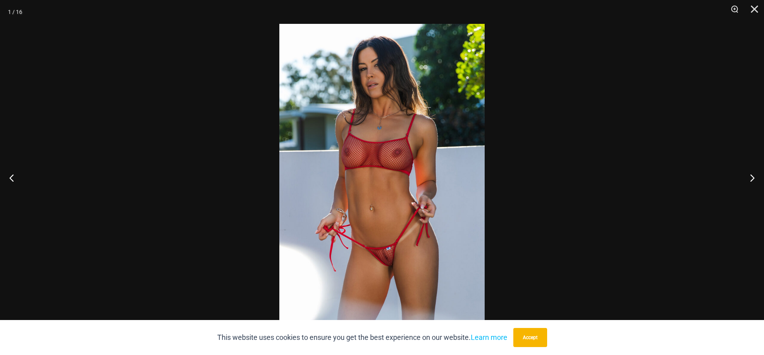
click at [392, 258] on img at bounding box center [381, 178] width 205 height 308
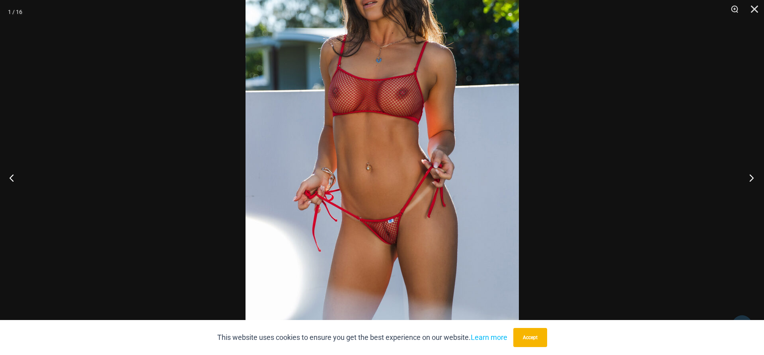
click at [753, 174] on button "Next" at bounding box center [749, 178] width 30 height 40
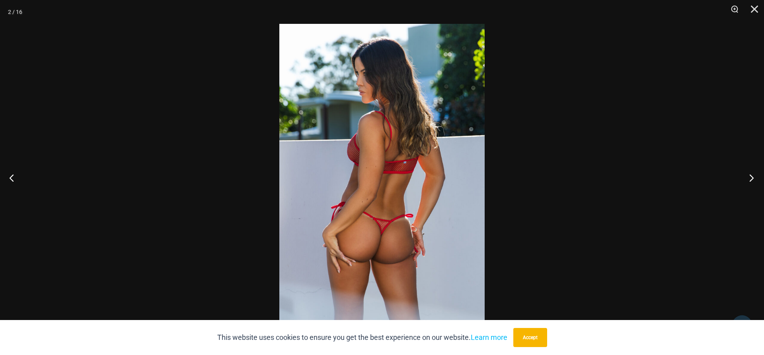
click at [753, 174] on button "Next" at bounding box center [749, 178] width 30 height 40
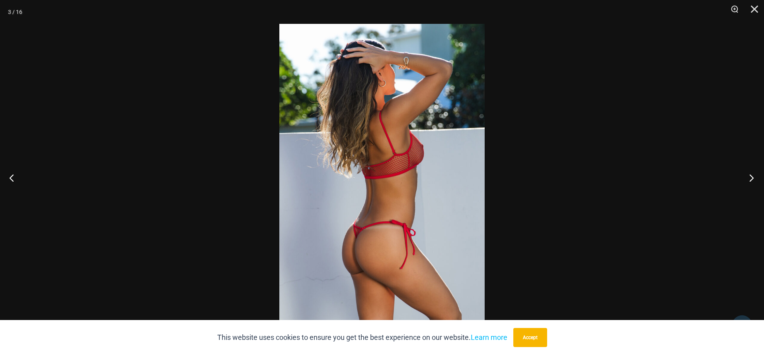
click at [753, 174] on button "Next" at bounding box center [749, 178] width 30 height 40
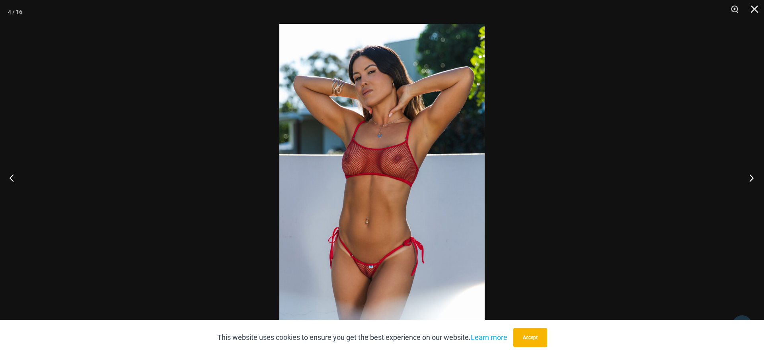
click at [753, 174] on button "Next" at bounding box center [749, 178] width 30 height 40
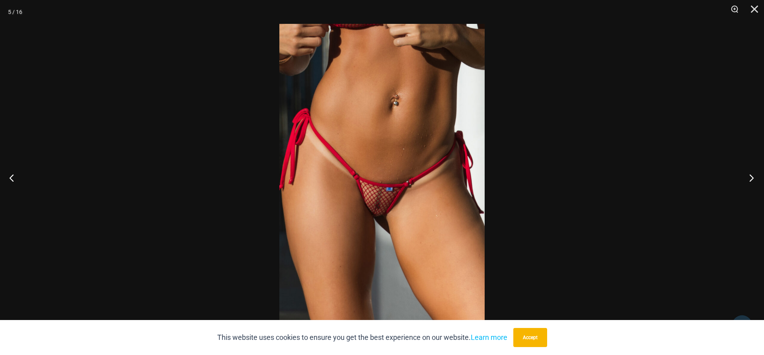
click at [753, 174] on button "Next" at bounding box center [749, 178] width 30 height 40
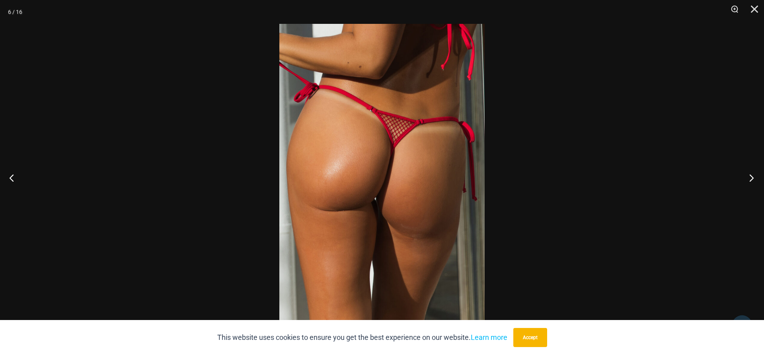
click at [753, 174] on button "Next" at bounding box center [749, 178] width 30 height 40
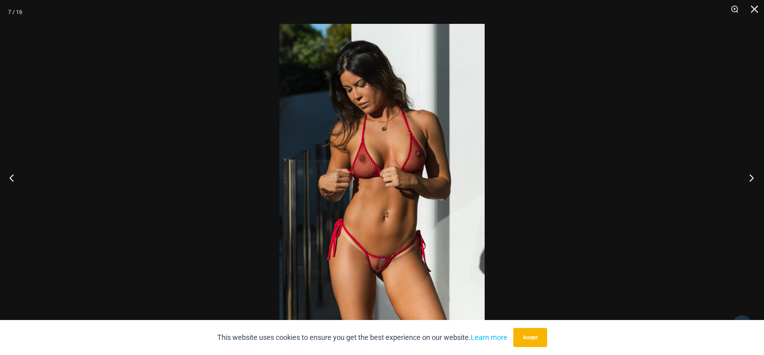
click at [753, 174] on button "Next" at bounding box center [749, 178] width 30 height 40
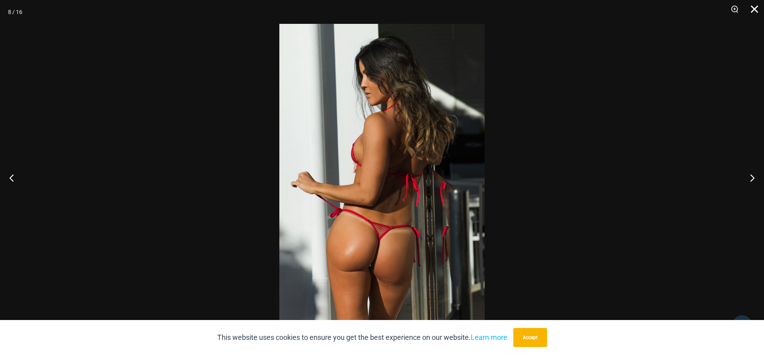
click at [754, 6] on button "Close" at bounding box center [752, 12] width 20 height 24
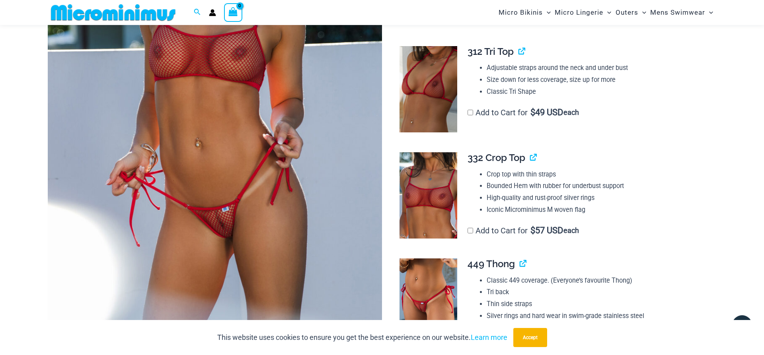
scroll to position [402, 0]
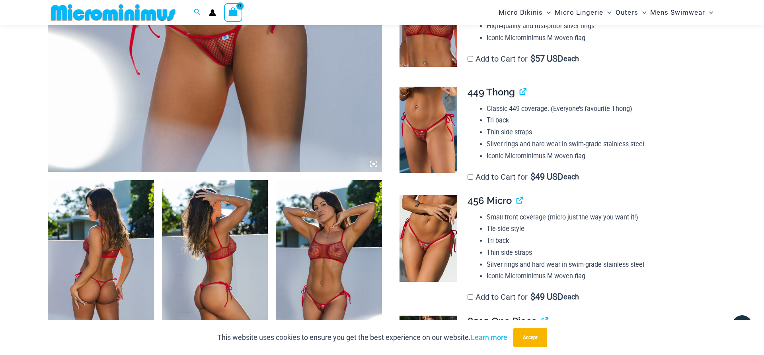
click at [424, 122] on img at bounding box center [429, 130] width 58 height 86
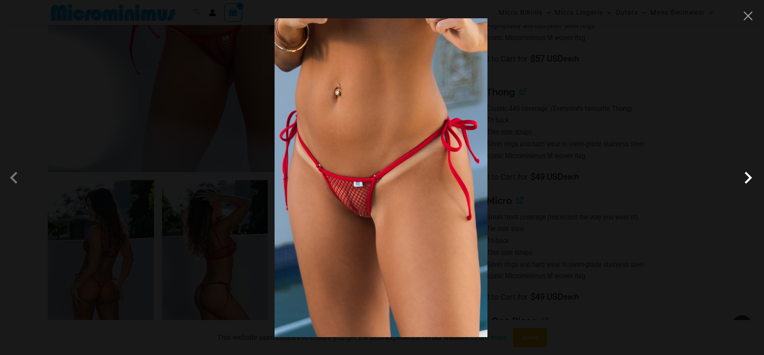
click at [747, 178] on span at bounding box center [748, 178] width 24 height 24
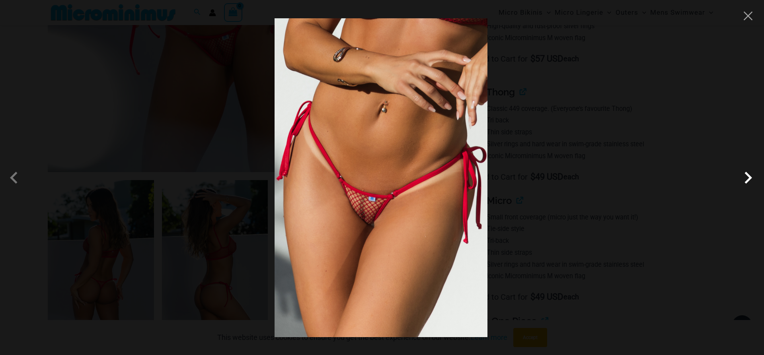
click at [747, 178] on span at bounding box center [748, 178] width 24 height 24
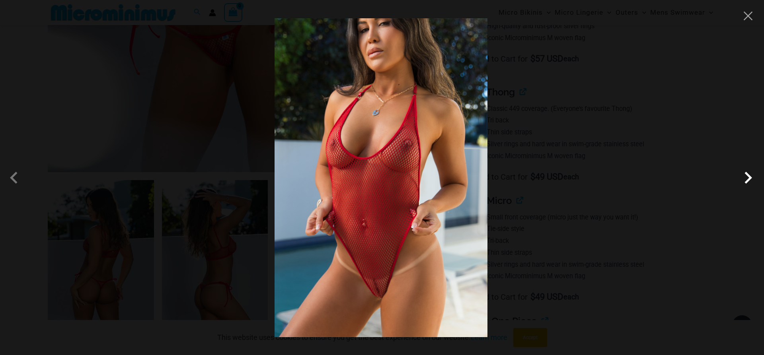
click at [747, 178] on span at bounding box center [748, 178] width 24 height 24
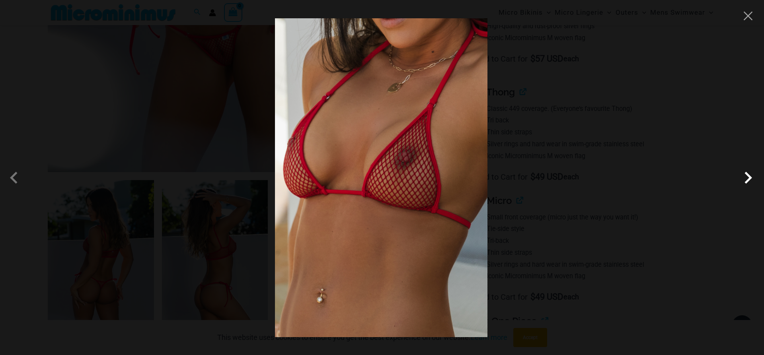
click at [747, 178] on span at bounding box center [748, 178] width 24 height 24
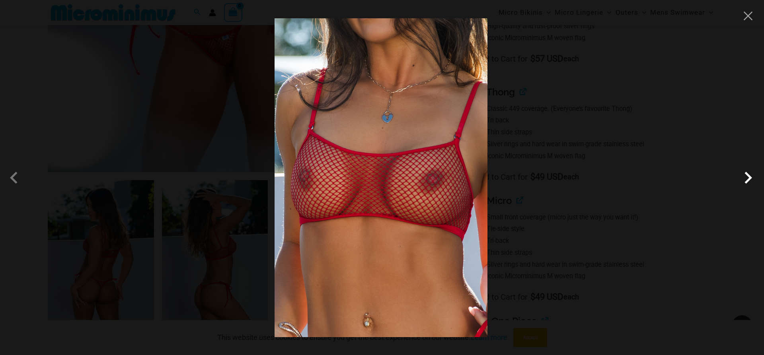
click at [747, 178] on span at bounding box center [748, 178] width 24 height 24
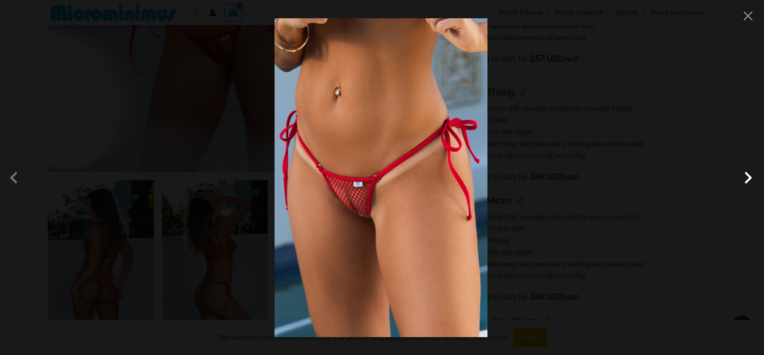
click at [747, 178] on span at bounding box center [748, 178] width 24 height 24
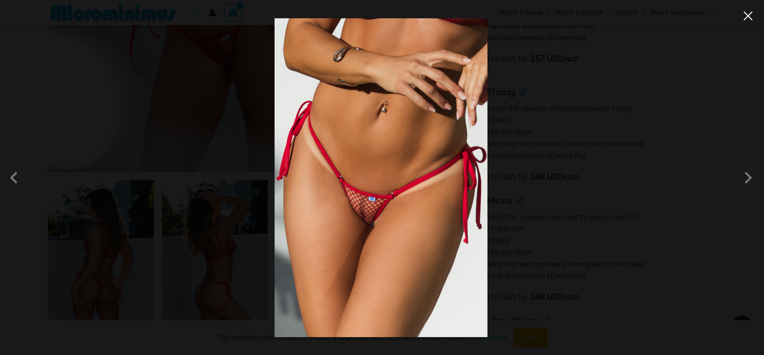
click at [748, 16] on button "Close" at bounding box center [748, 16] width 12 height 12
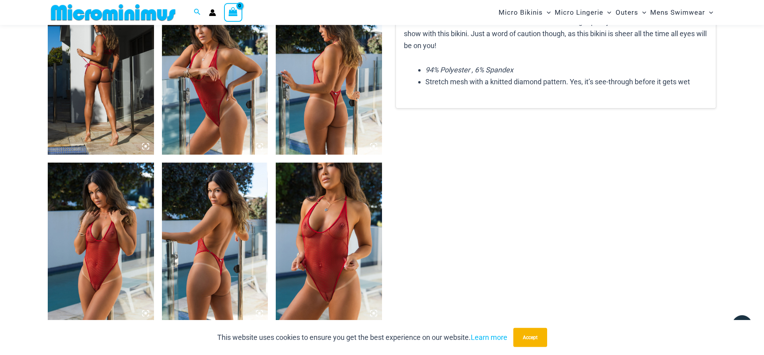
scroll to position [1173, 0]
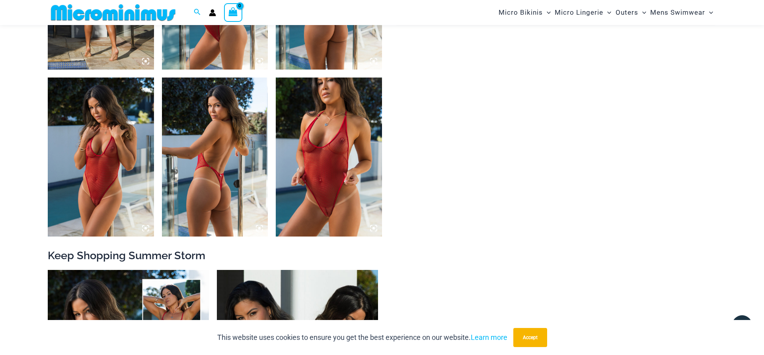
click at [312, 177] on img at bounding box center [329, 157] width 106 height 159
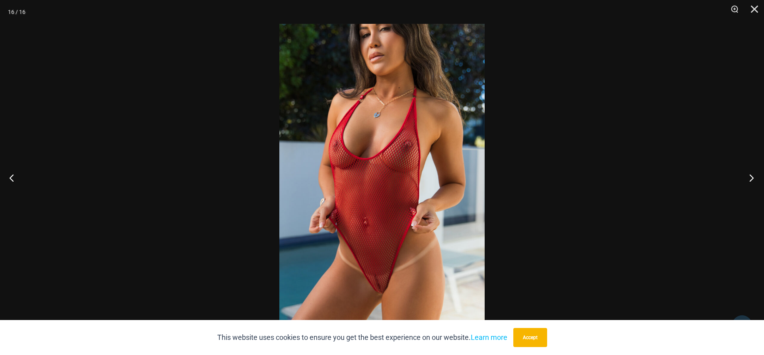
click at [751, 176] on button "Next" at bounding box center [749, 178] width 30 height 40
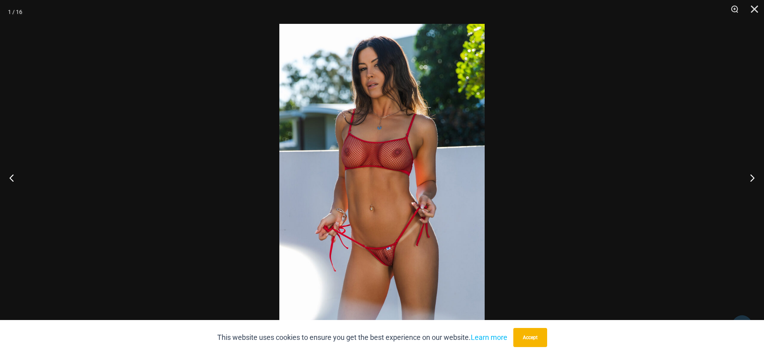
click at [402, 257] on img at bounding box center [381, 178] width 205 height 308
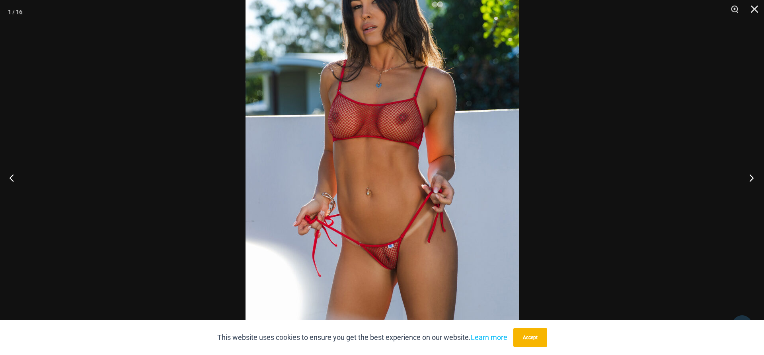
click at [749, 174] on button "Next" at bounding box center [749, 178] width 30 height 40
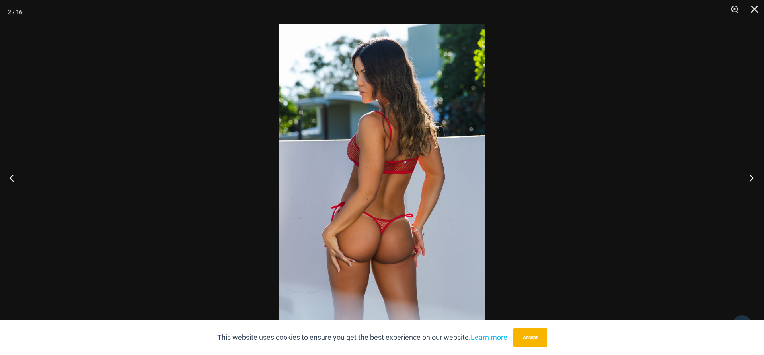
click at [749, 174] on button "Next" at bounding box center [749, 178] width 30 height 40
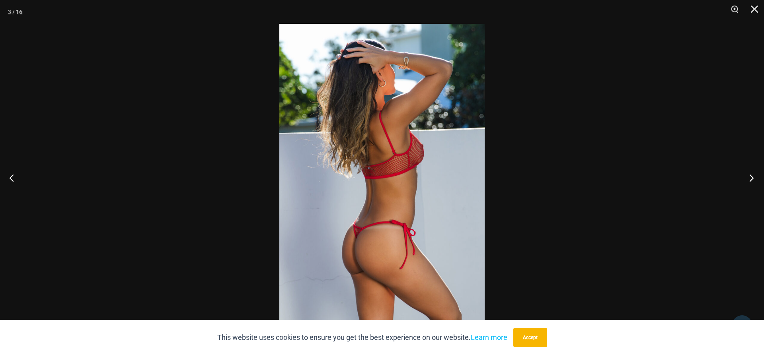
click at [749, 174] on button "Next" at bounding box center [749, 178] width 30 height 40
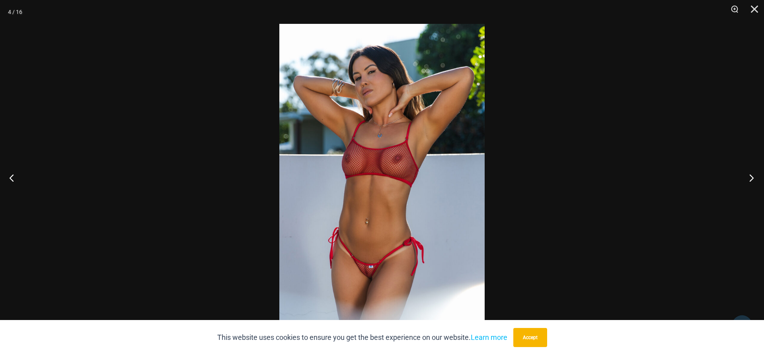
click at [749, 174] on button "Next" at bounding box center [749, 178] width 30 height 40
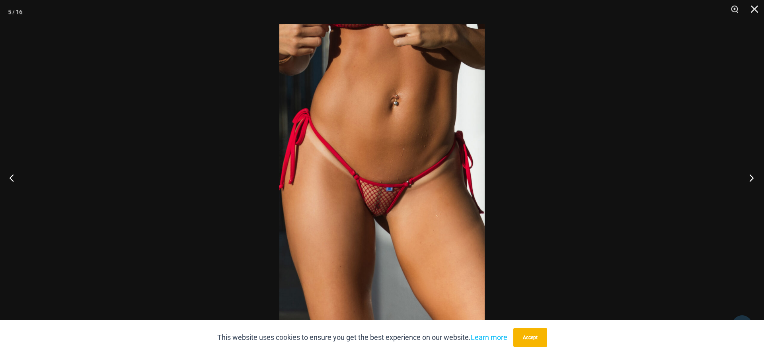
click at [749, 174] on button "Next" at bounding box center [749, 178] width 30 height 40
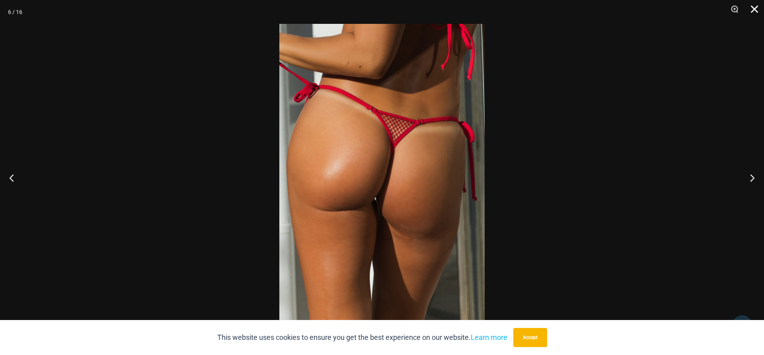
click at [753, 7] on button "Close" at bounding box center [752, 12] width 20 height 24
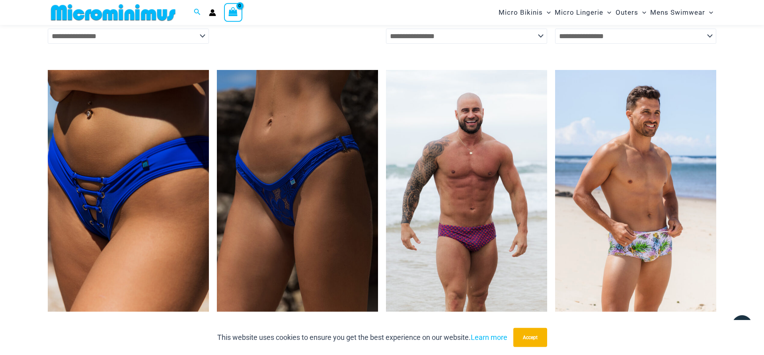
scroll to position [2716, 0]
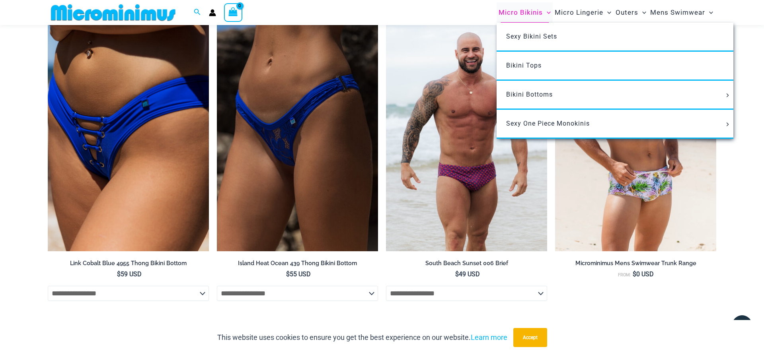
click at [522, 15] on span "Micro Bikinis" at bounding box center [521, 12] width 44 height 20
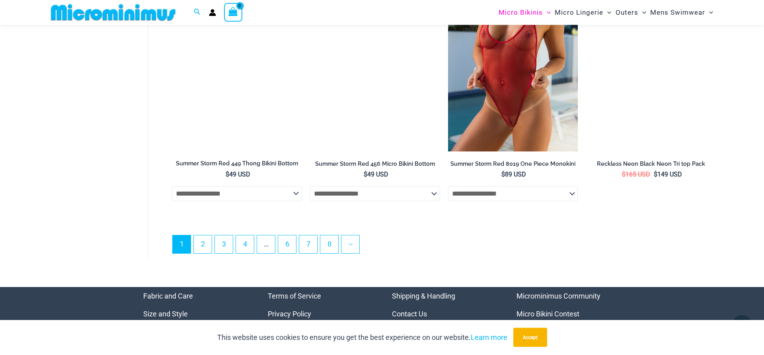
scroll to position [2313, 0]
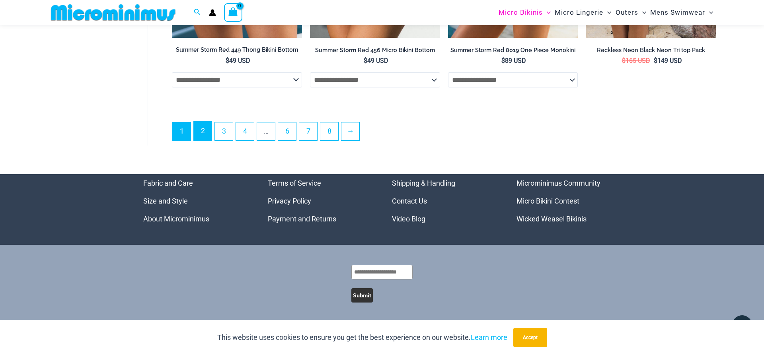
click at [205, 132] on link "2" at bounding box center [203, 131] width 18 height 19
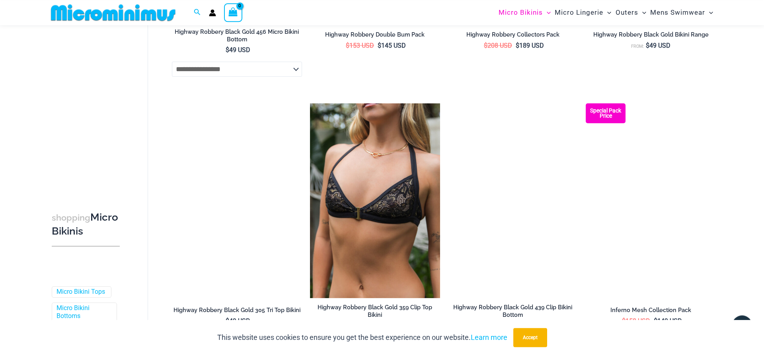
scroll to position [2063, 0]
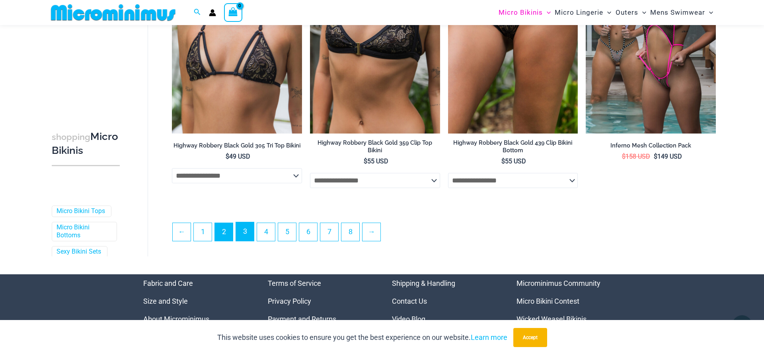
click at [244, 238] on link "3" at bounding box center [245, 231] width 18 height 19
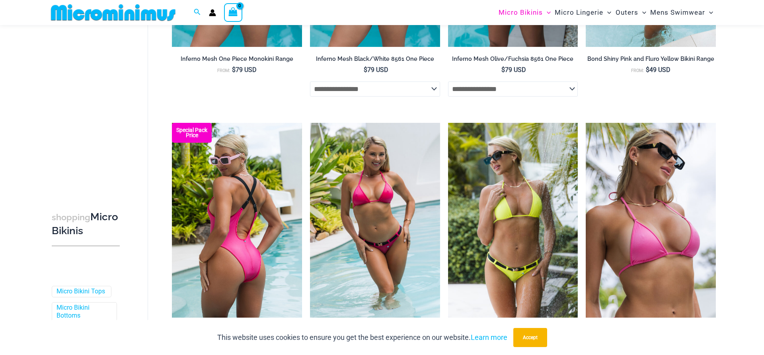
scroll to position [236, 0]
